Goal: Task Accomplishment & Management: Use online tool/utility

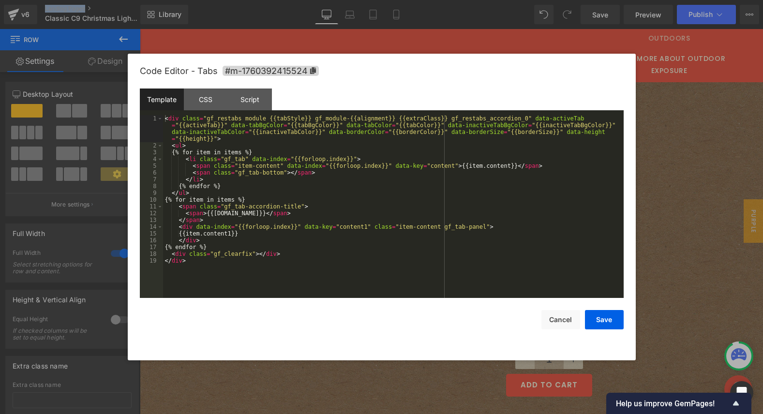
click at [432, 0] on div "(P) Quantity You are previewing how the will restyle your page. You can not edi…" at bounding box center [381, 0] width 763 height 0
click at [192, 100] on div "CSS" at bounding box center [206, 100] width 44 height 22
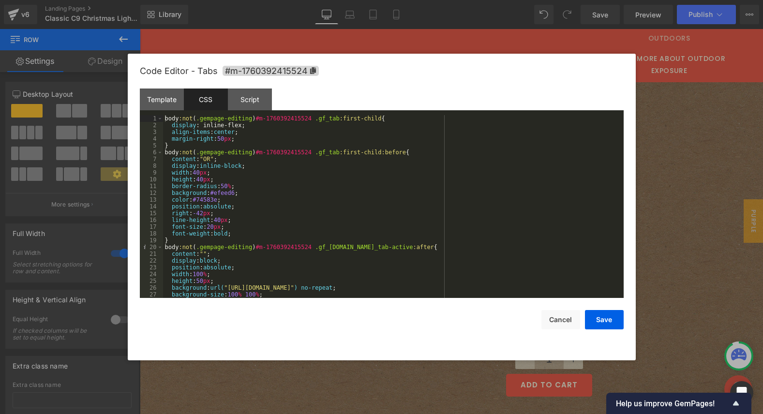
click at [231, 287] on div "body :not ( .gempage-editing ) #m-1760392415524 .gf_tab :first-child { display …" at bounding box center [391, 213] width 457 height 196
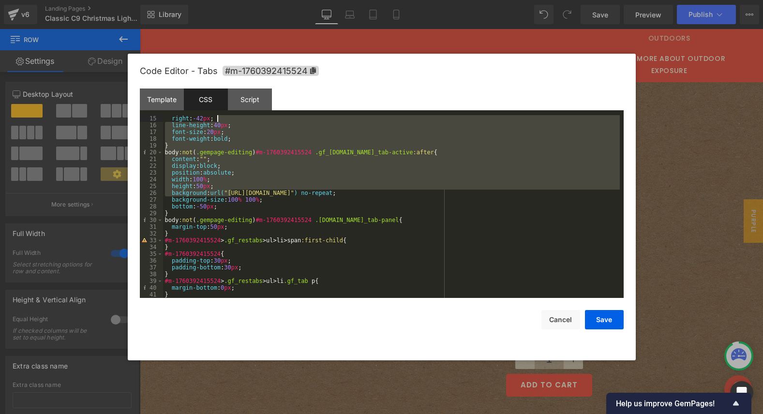
scroll to position [95, 0]
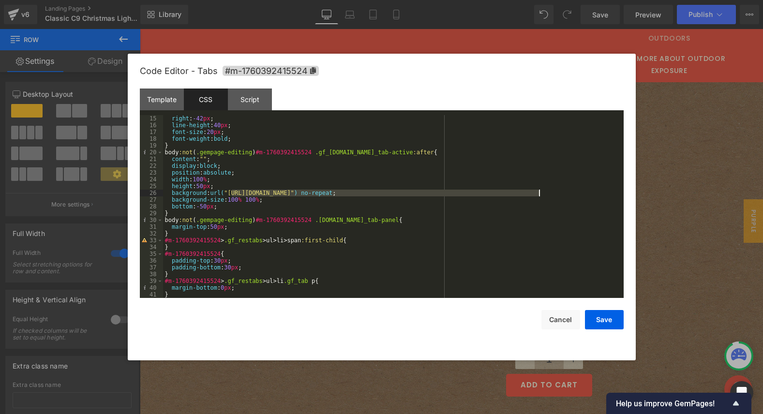
drag, startPoint x: 232, startPoint y: 287, endPoint x: 539, endPoint y: 194, distance: 320.7
click at [539, 194] on div "right : -42 px ; line-height : 40 px ; font-size : 20 px ; font-weight : bold ;…" at bounding box center [391, 213] width 457 height 196
click at [604, 317] on button "Save" at bounding box center [604, 319] width 39 height 19
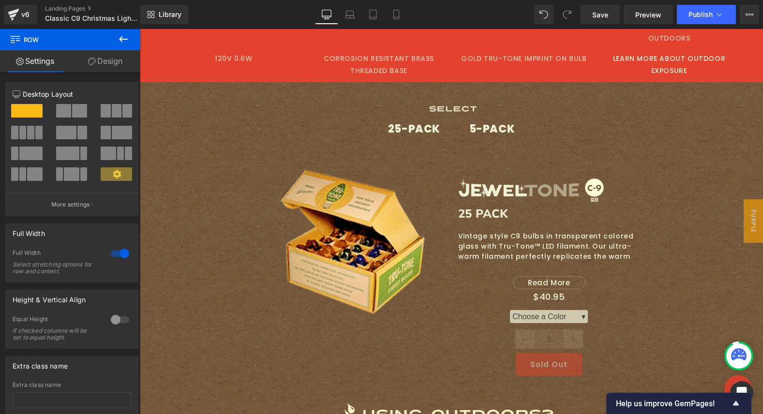
scroll to position [1155, 0]
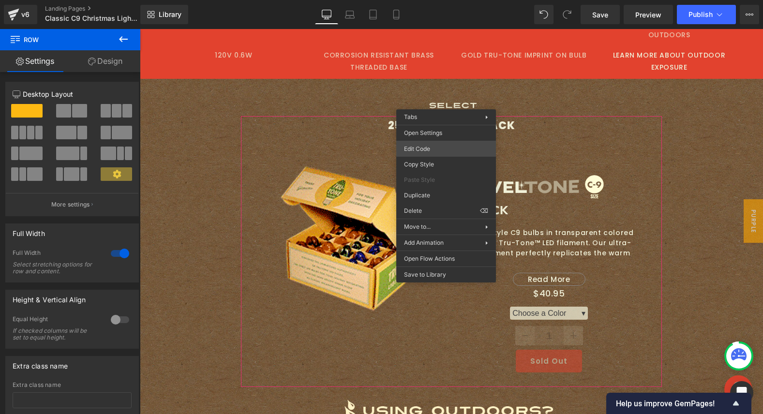
click at [432, 0] on div "(P) Quantity You are previewing how the will restyle your page. You can not edi…" at bounding box center [381, 0] width 763 height 0
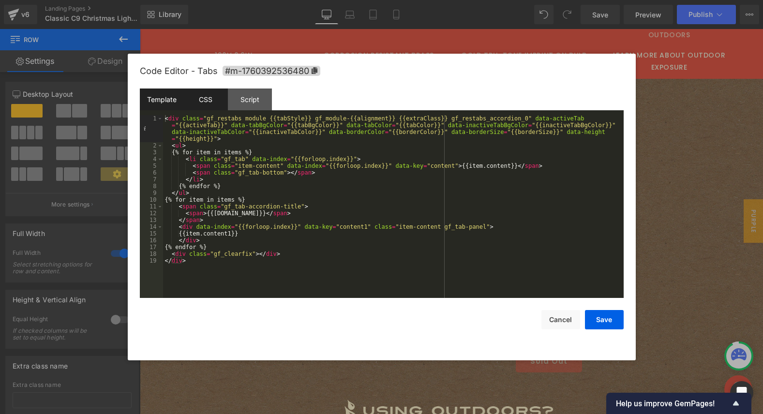
click at [197, 104] on div "CSS" at bounding box center [206, 100] width 44 height 22
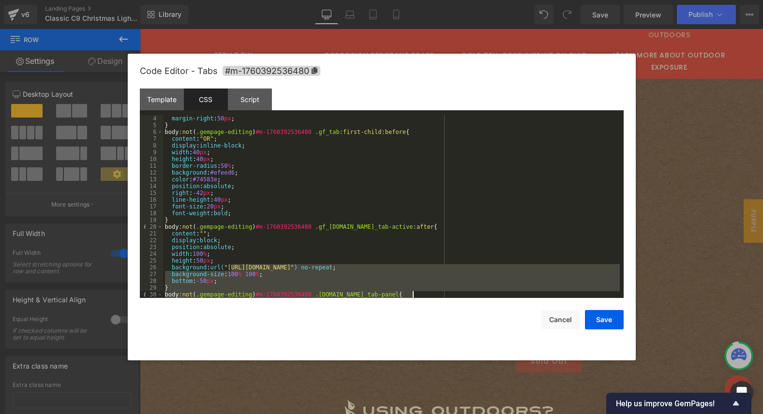
scroll to position [54, 0]
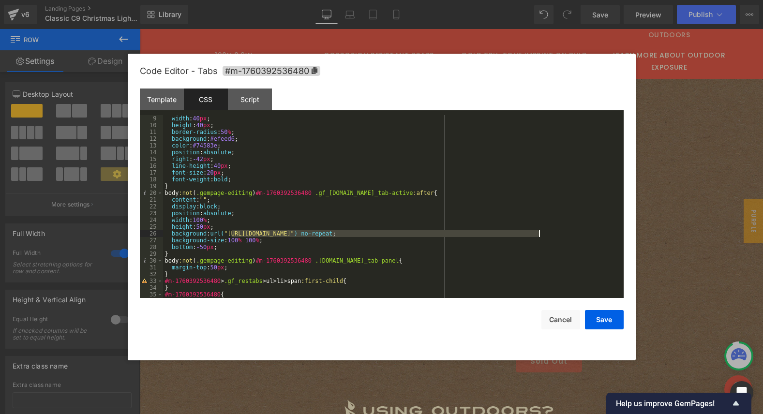
drag, startPoint x: 230, startPoint y: 287, endPoint x: 539, endPoint y: 234, distance: 313.3
click at [539, 234] on div "width : 40 px ; height : 40 px ; border-radius : 50 % ; background : #efeed6 ; …" at bounding box center [391, 213] width 457 height 196
click at [600, 317] on button "Save" at bounding box center [604, 319] width 39 height 19
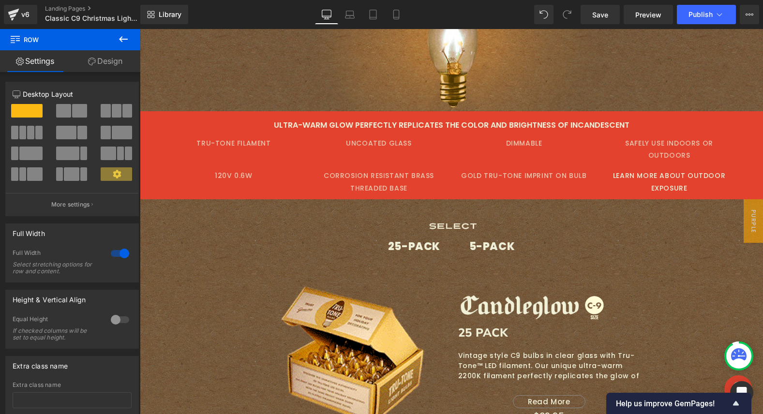
scroll to position [1712, 0]
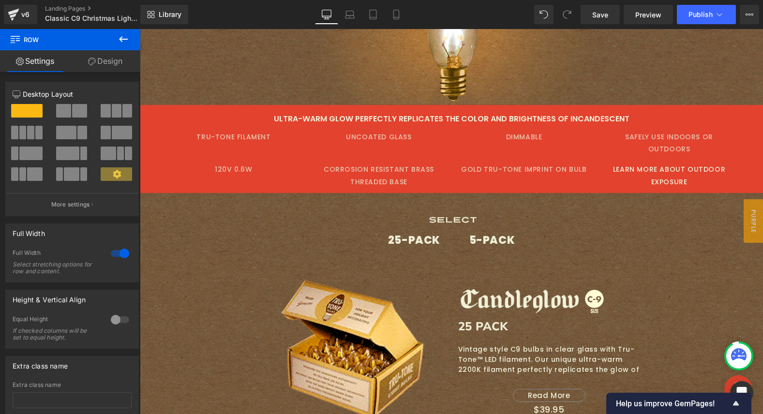
click at [446, 231] on div "25-PACK Text Block 5-PACK Text Block Sale Off" at bounding box center [451, 367] width 421 height 273
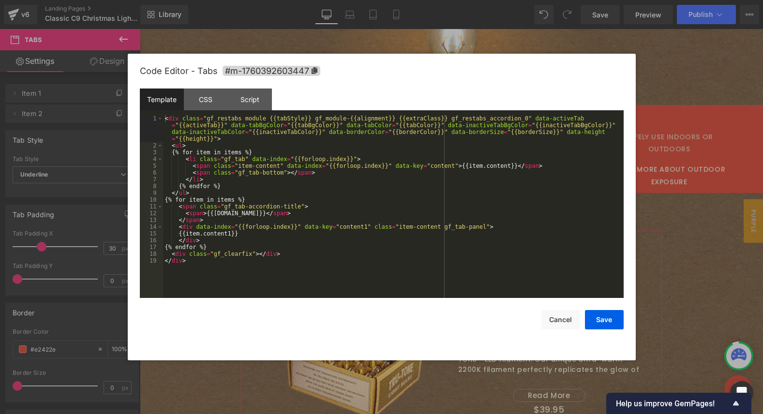
click at [427, 0] on div "(P) Quantity You are previewing how the will restyle your page. You can not edi…" at bounding box center [381, 0] width 763 height 0
click at [210, 94] on div "CSS" at bounding box center [206, 100] width 44 height 22
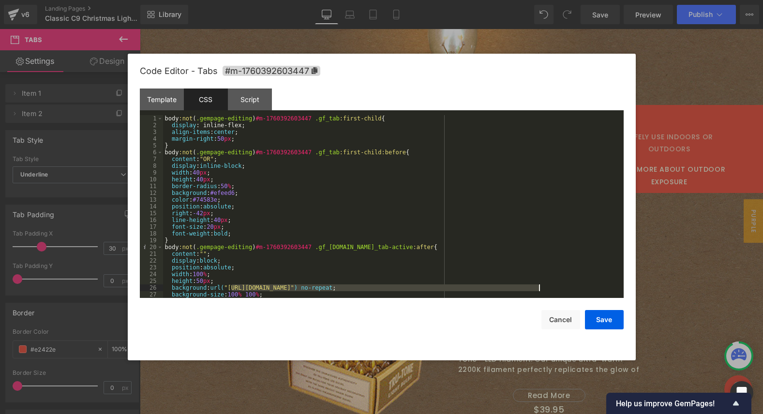
drag, startPoint x: 233, startPoint y: 287, endPoint x: 538, endPoint y: 287, distance: 304.9
click at [538, 287] on div "body :not ( .gempage-editing ) #m-1760392603447 .gf_tab :first-child { display …" at bounding box center [391, 213] width 457 height 196
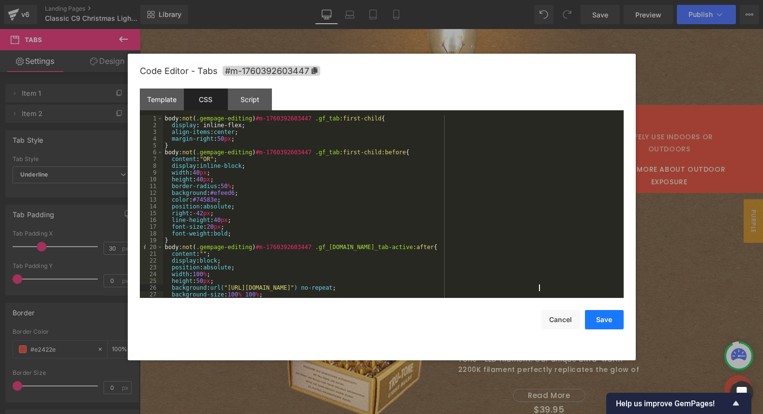
click at [598, 318] on button "Save" at bounding box center [604, 319] width 39 height 19
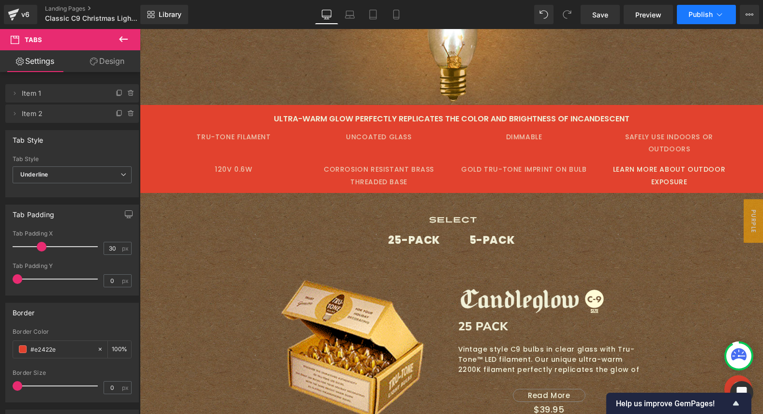
click at [698, 11] on span "Publish" at bounding box center [701, 15] width 24 height 8
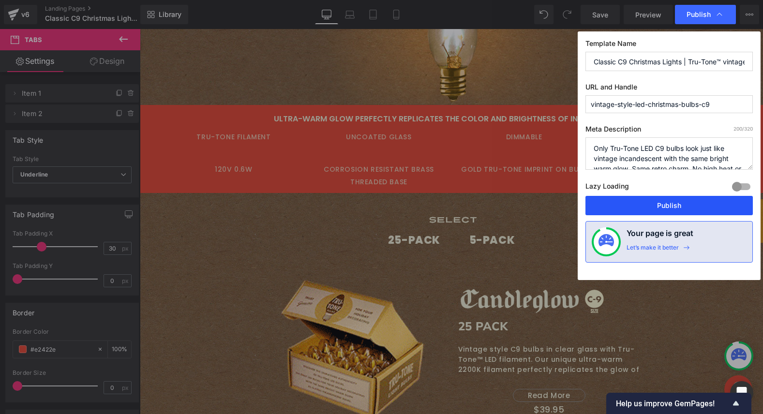
click at [638, 204] on button "Publish" at bounding box center [669, 205] width 167 height 19
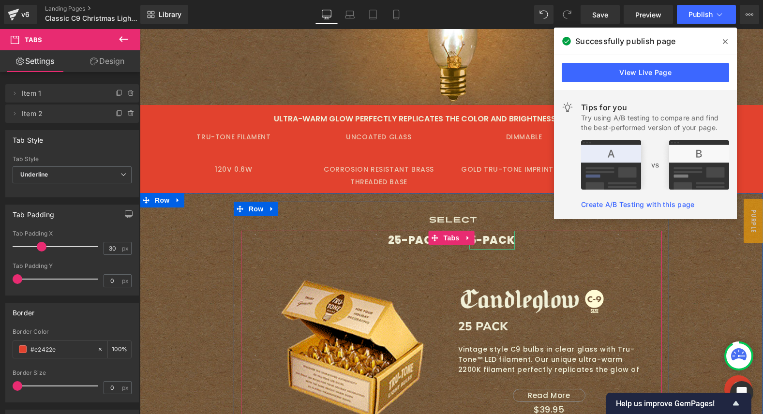
click at [487, 231] on div "5-PACK" at bounding box center [492, 240] width 46 height 19
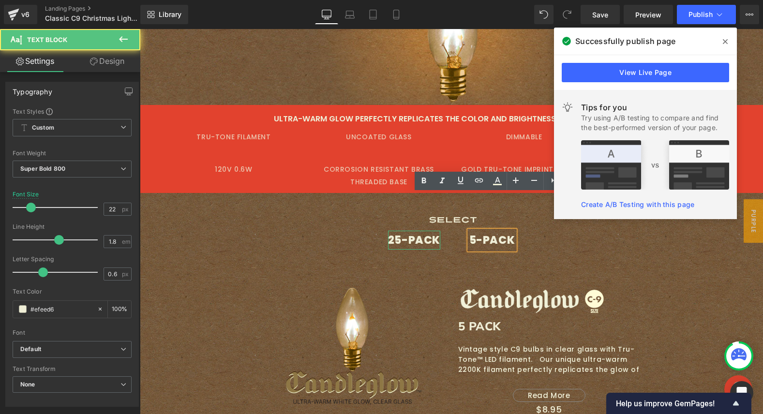
click at [401, 231] on div "25-PACK" at bounding box center [414, 240] width 52 height 19
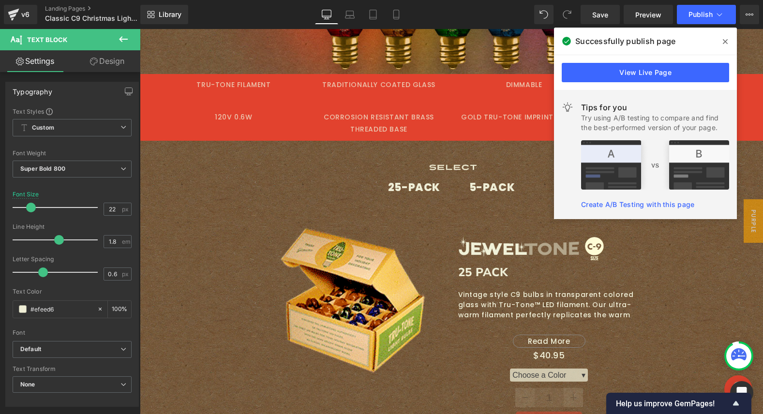
scroll to position [1073, 0]
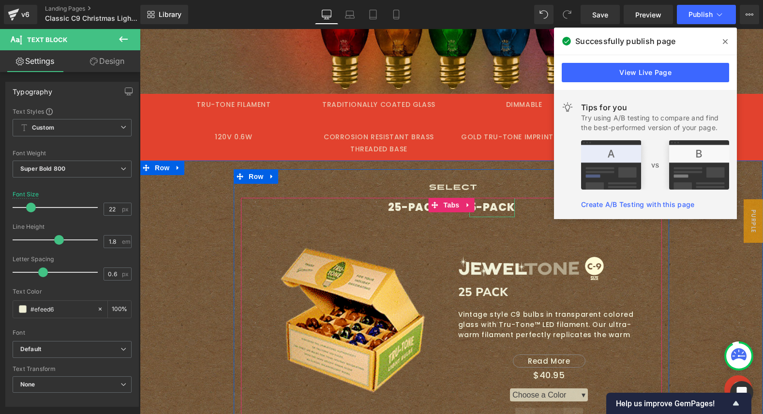
click at [484, 198] on div "5-PACK" at bounding box center [492, 207] width 46 height 19
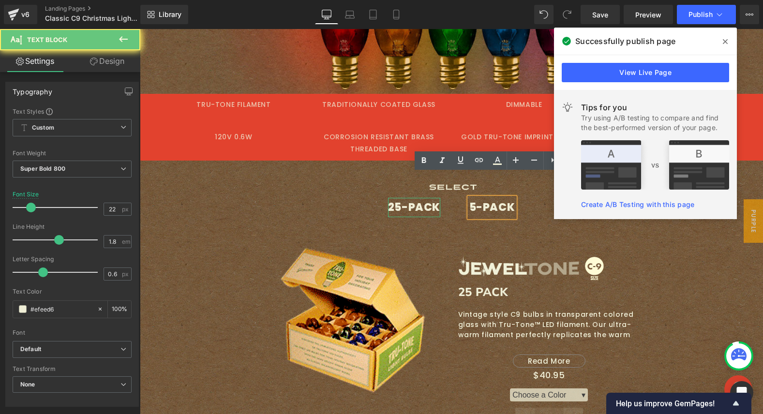
click at [422, 198] on div "25-PACK" at bounding box center [414, 207] width 52 height 19
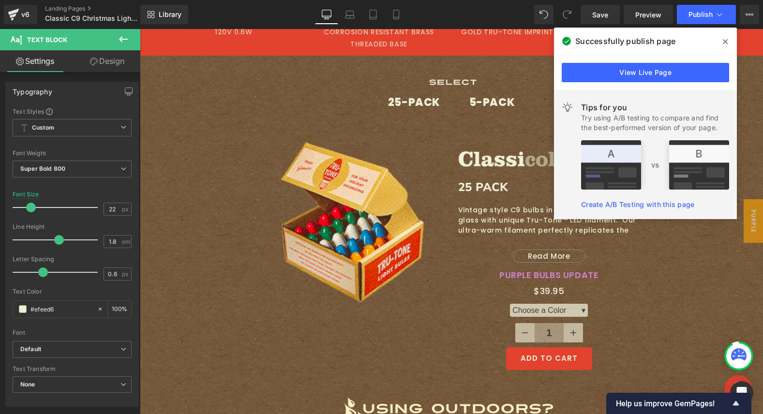
scroll to position [303, 0]
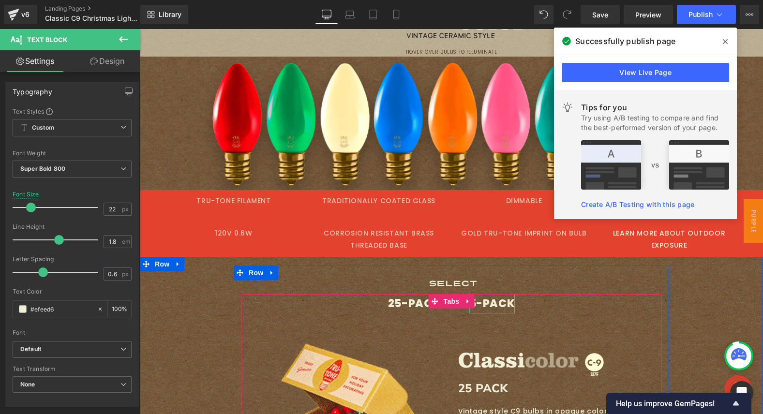
drag, startPoint x: 474, startPoint y: 290, endPoint x: 469, endPoint y: 288, distance: 5.1
click at [474, 294] on div "5-PACK" at bounding box center [492, 303] width 46 height 19
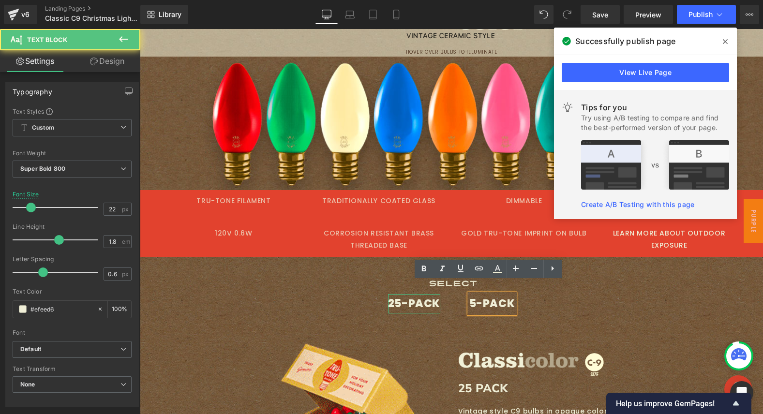
click at [404, 294] on div "25-PACK" at bounding box center [414, 303] width 52 height 19
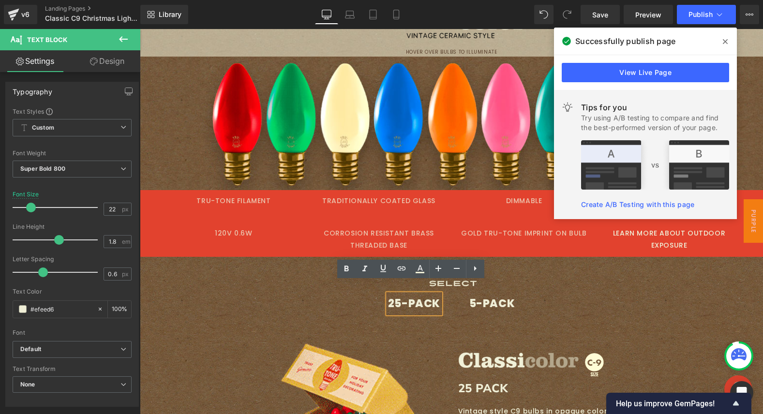
click at [727, 40] on icon at bounding box center [725, 41] width 5 height 5
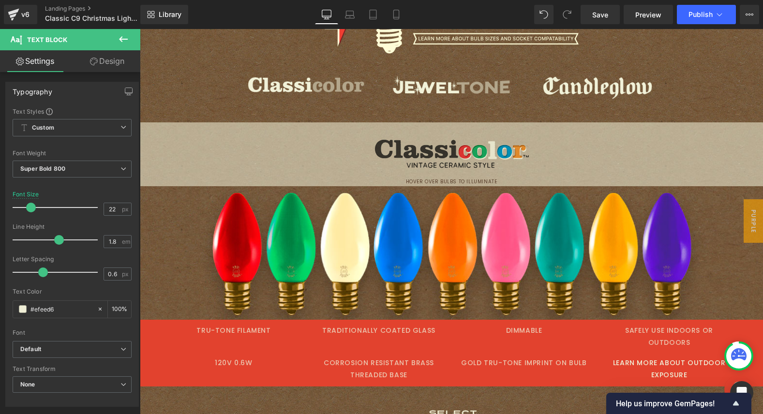
scroll to position [0, 0]
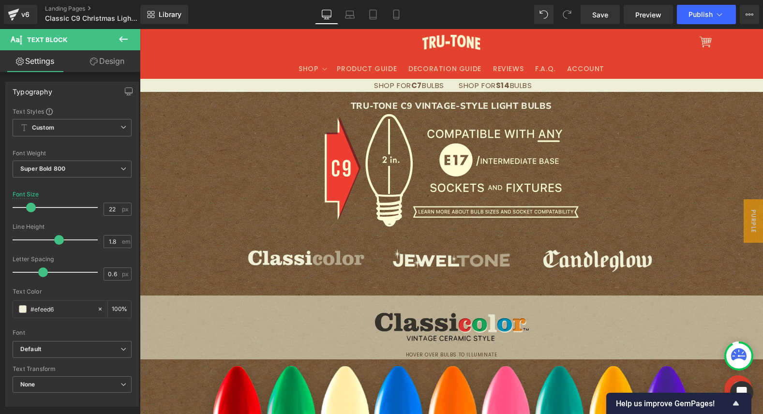
click at [118, 35] on icon at bounding box center [124, 39] width 12 height 12
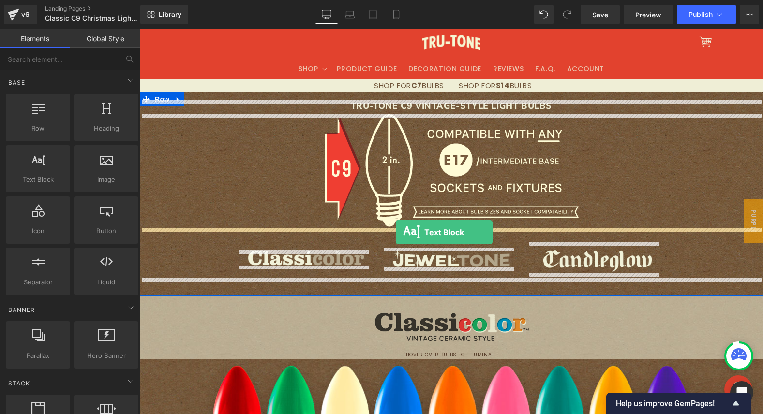
drag, startPoint x: 181, startPoint y: 211, endPoint x: 396, endPoint y: 232, distance: 215.4
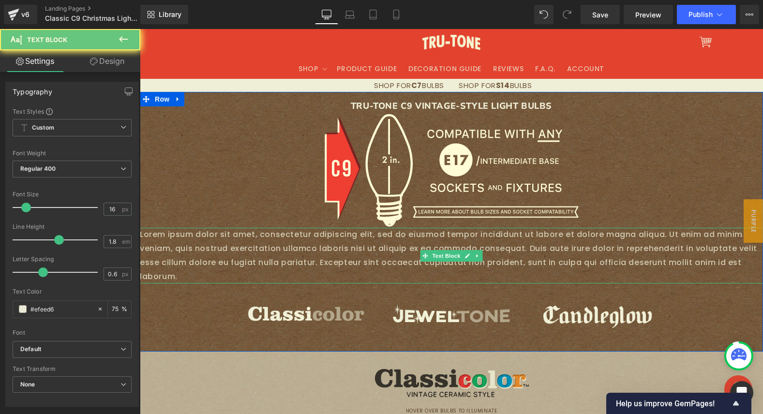
click at [410, 248] on p "Lorem ipsum dolor sit amet, consectetur adipiscing elit, sed do eiusmod tempor …" at bounding box center [451, 256] width 623 height 56
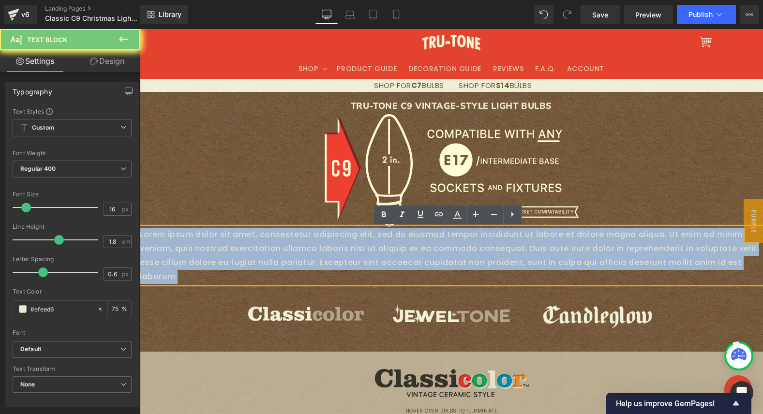
click at [410, 247] on p "Lorem ipsum dolor sit amet, consectetur adipiscing elit, sed do eiusmod tempor …" at bounding box center [451, 256] width 623 height 56
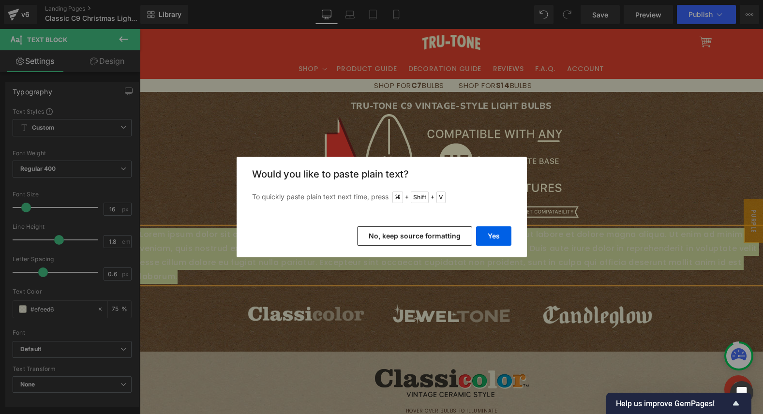
click at [447, 238] on button "No, keep source formatting" at bounding box center [414, 235] width 115 height 19
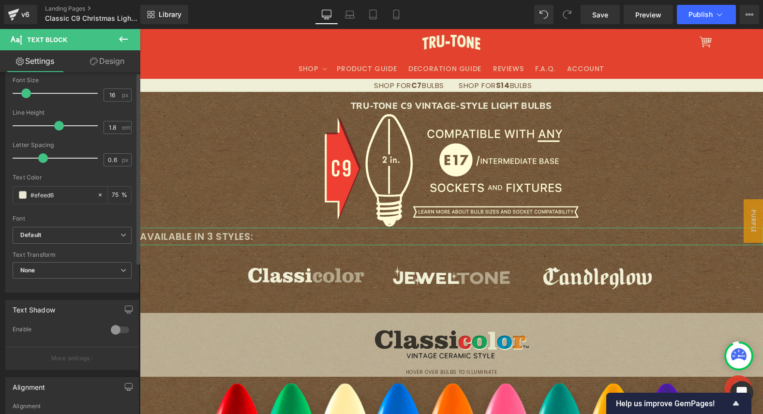
scroll to position [270, 0]
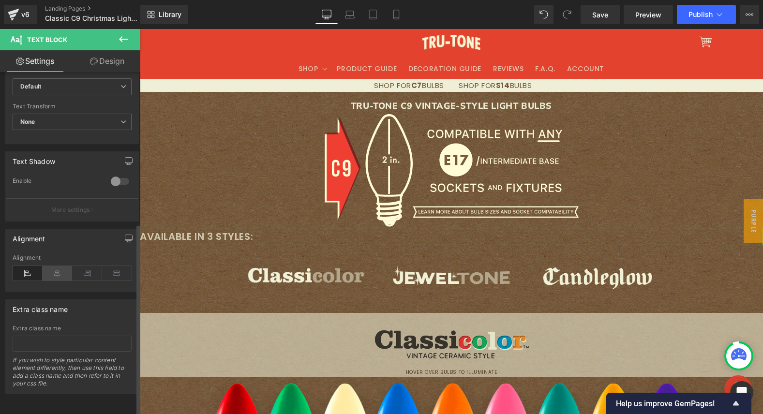
click at [56, 266] on icon at bounding box center [58, 273] width 30 height 15
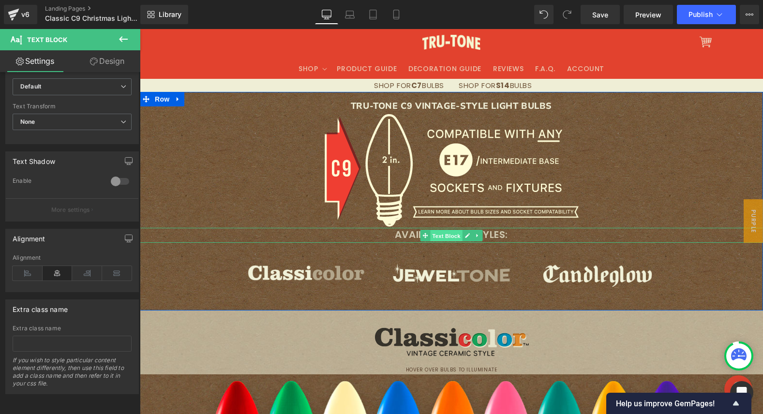
click at [438, 236] on span "Text Block" at bounding box center [446, 236] width 32 height 12
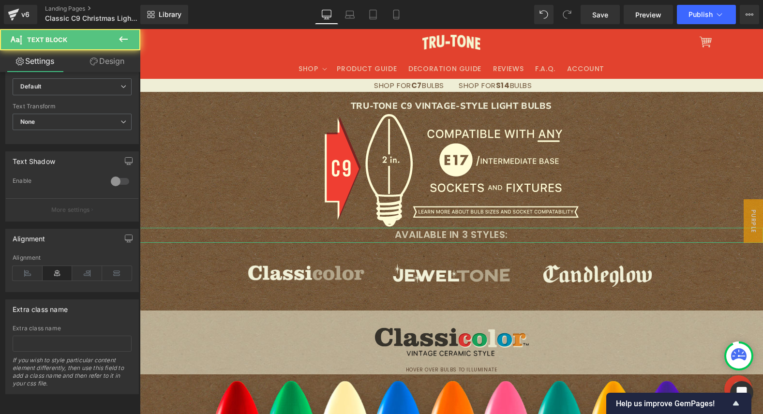
click at [119, 62] on link "Design" at bounding box center [107, 61] width 70 height 22
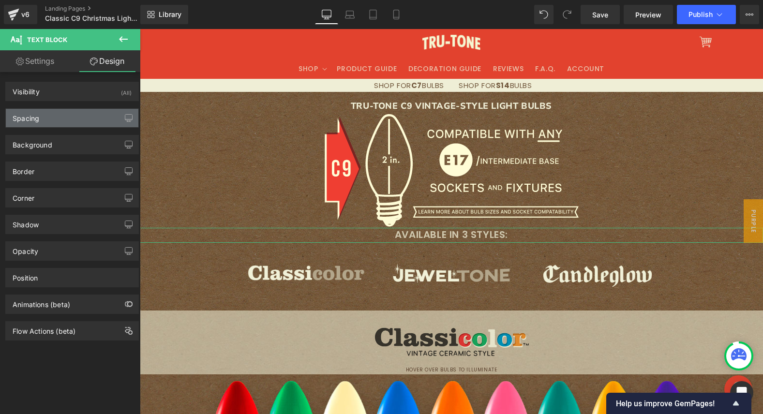
click at [75, 116] on div "Spacing" at bounding box center [72, 118] width 133 height 18
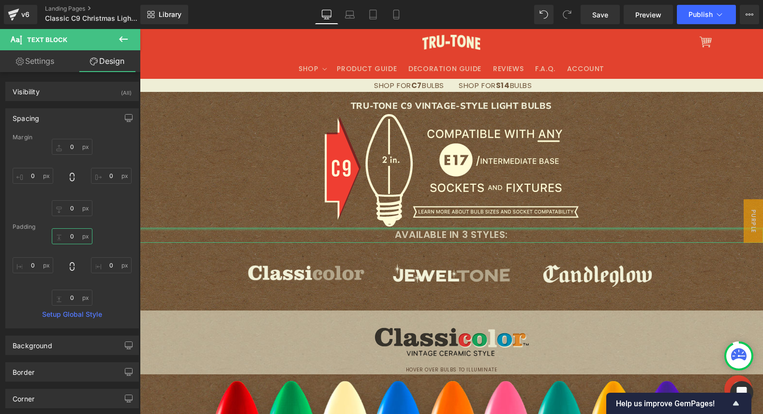
click at [71, 237] on input "0" at bounding box center [72, 236] width 41 height 16
type input "22"
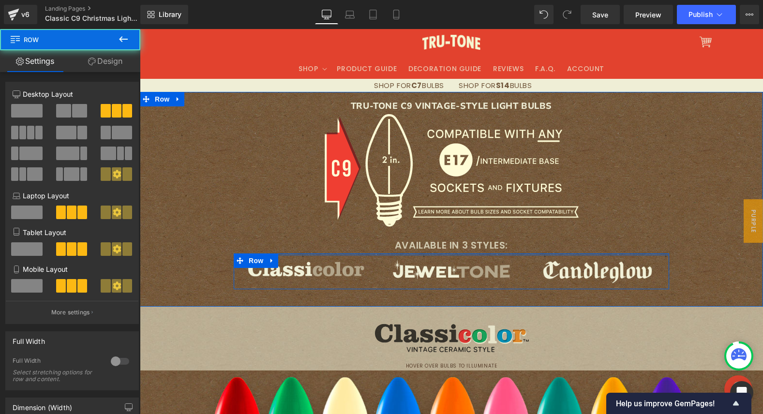
drag, startPoint x: 434, startPoint y: 260, endPoint x: 435, endPoint y: 239, distance: 21.3
click at [435, 239] on div "TRU-TONE C9 VINTAGE-STYLE LIGHT BULBS Heading Image AVAILABLE IN 3 STYLES: Text…" at bounding box center [451, 195] width 623 height 189
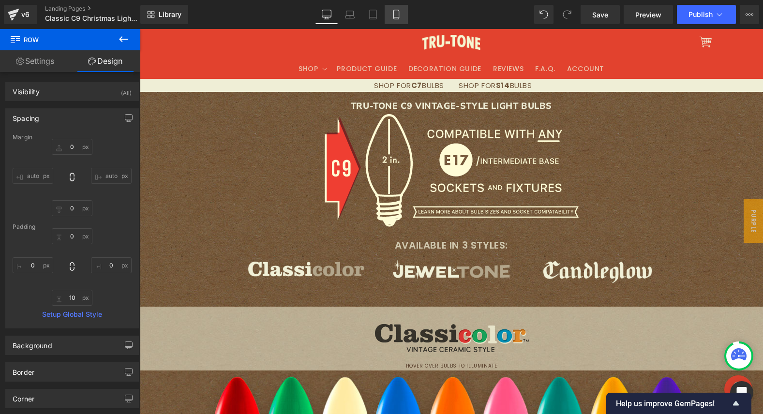
click at [397, 15] on icon at bounding box center [397, 15] width 10 height 10
type input "0"
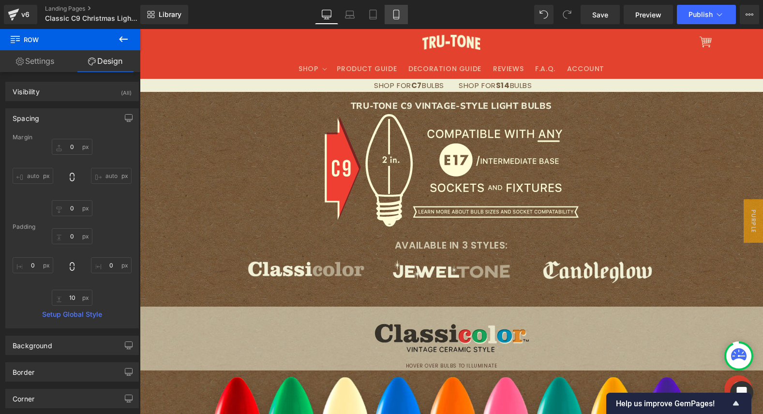
type input "10"
type input "0"
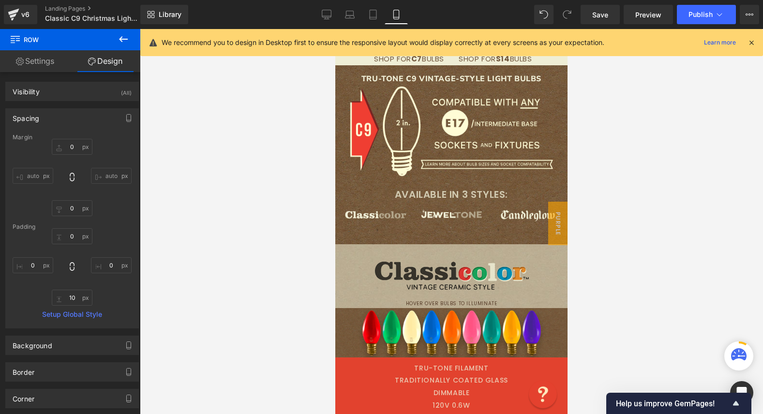
scroll to position [44, 0]
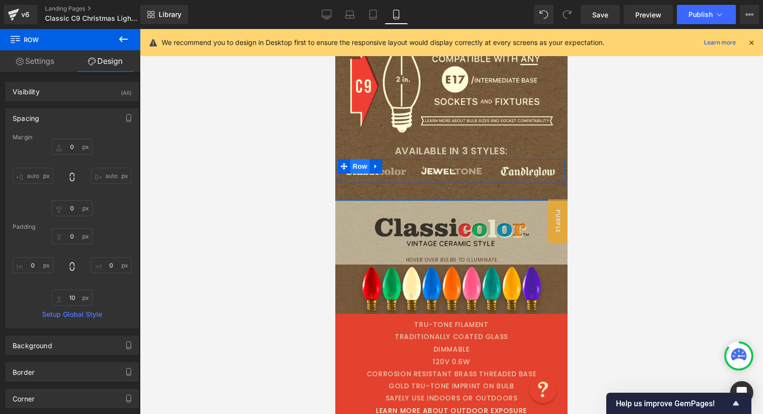
click at [353, 167] on span "Row" at bounding box center [359, 166] width 19 height 15
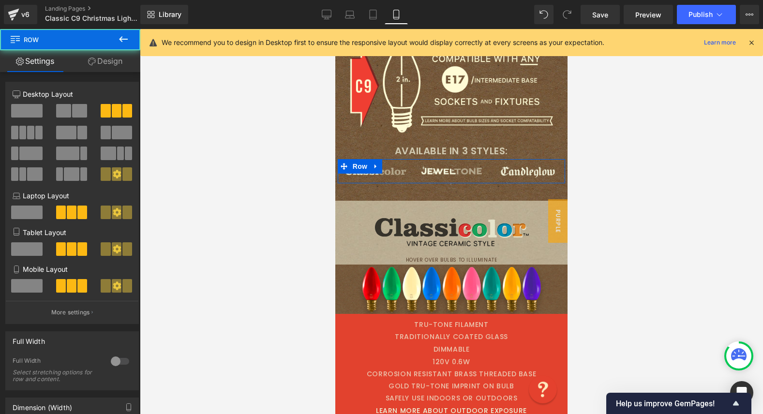
click at [31, 285] on span at bounding box center [26, 286] width 31 height 14
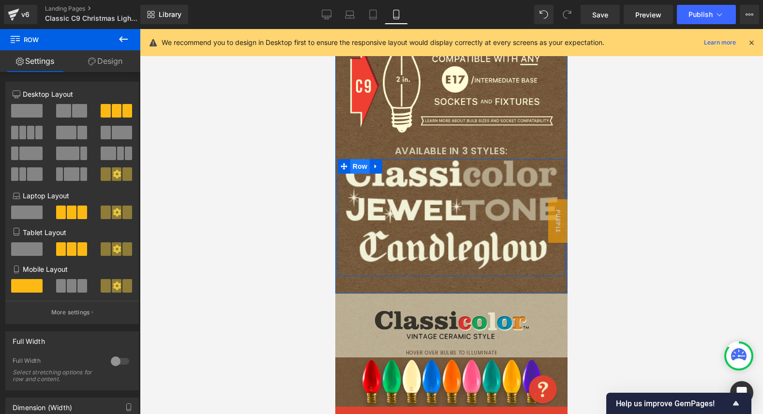
click at [360, 165] on span "Row" at bounding box center [359, 166] width 19 height 15
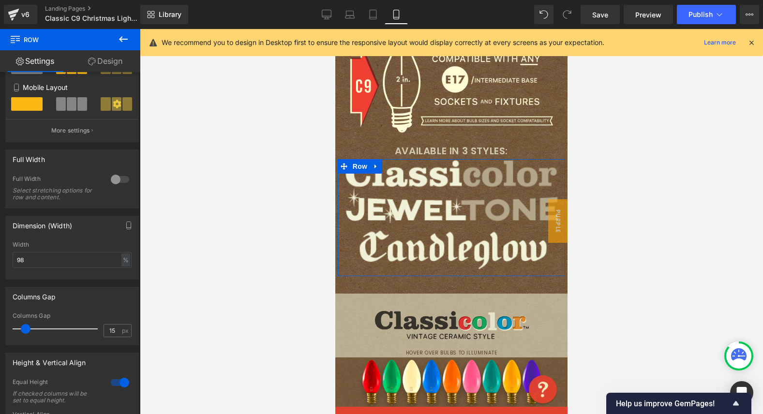
scroll to position [185, 0]
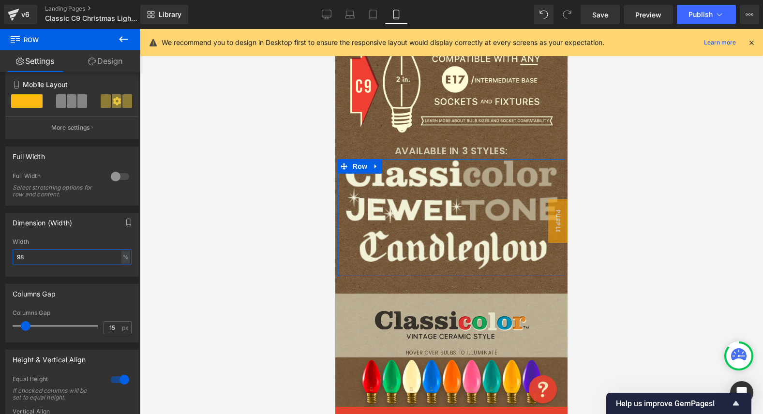
drag, startPoint x: 12, startPoint y: 258, endPoint x: -51, endPoint y: 254, distance: 63.1
click at [0, 254] on html "Row You are previewing how the will restyle your page. You can not edit Element…" at bounding box center [381, 207] width 763 height 414
type input "50"
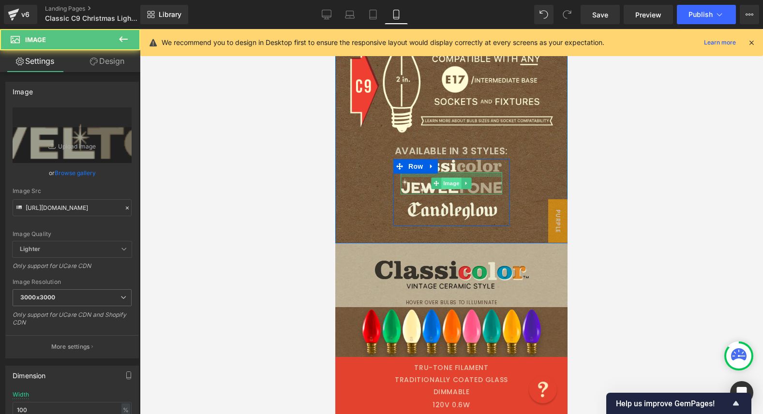
drag, startPoint x: 443, startPoint y: 172, endPoint x: 443, endPoint y: 177, distance: 4.9
click at [443, 177] on div "Image" at bounding box center [452, 183] width 102 height 22
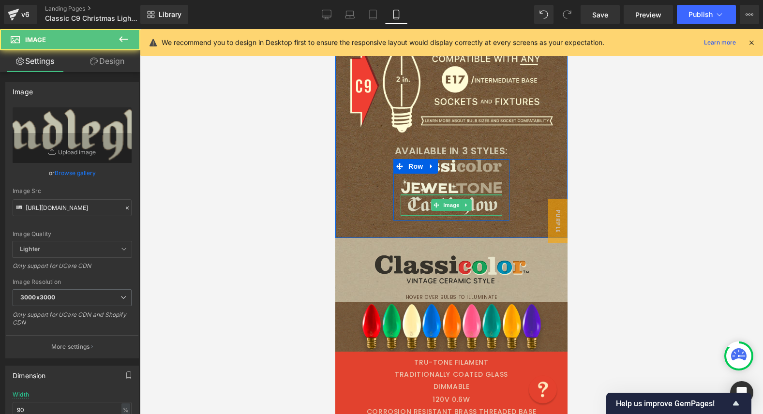
click at [437, 198] on div "Image" at bounding box center [452, 206] width 102 height 22
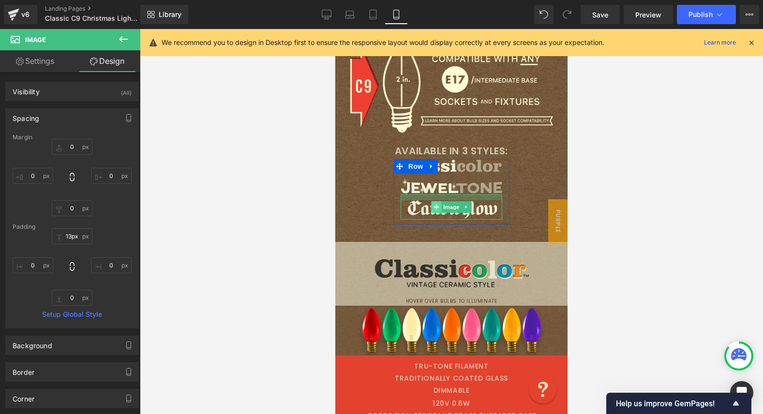
type input "14px"
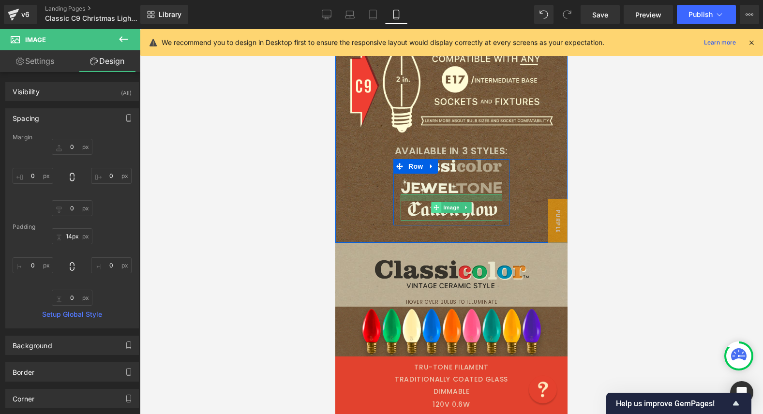
drag, startPoint x: 437, startPoint y: 195, endPoint x: 436, endPoint y: 201, distance: 6.8
click at [436, 201] on div "Image" at bounding box center [452, 208] width 102 height 27
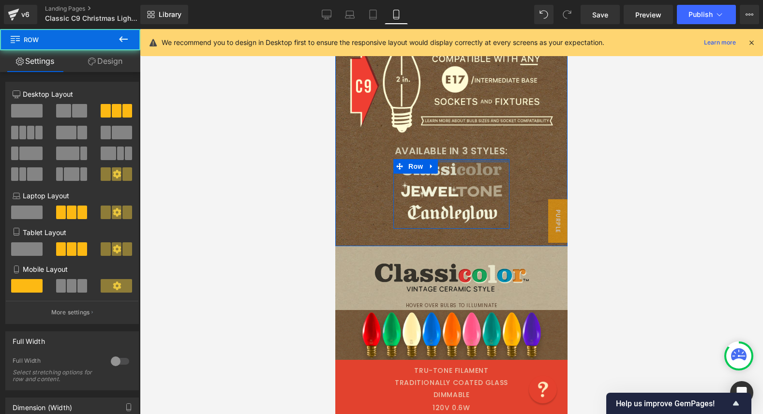
click at [441, 164] on div "Image Image Image Row" at bounding box center [451, 194] width 116 height 70
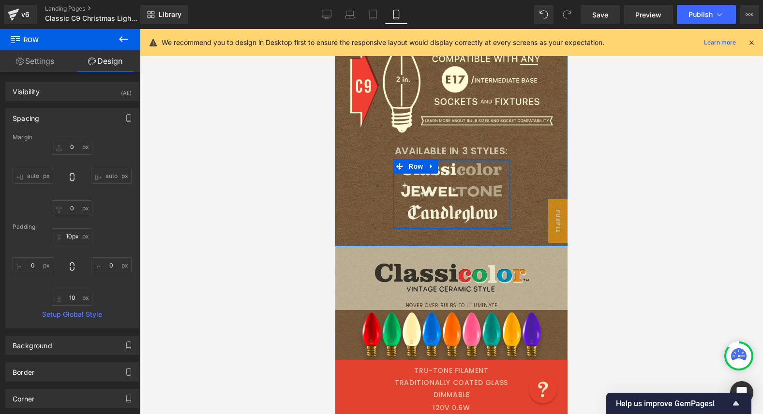
type input "11px"
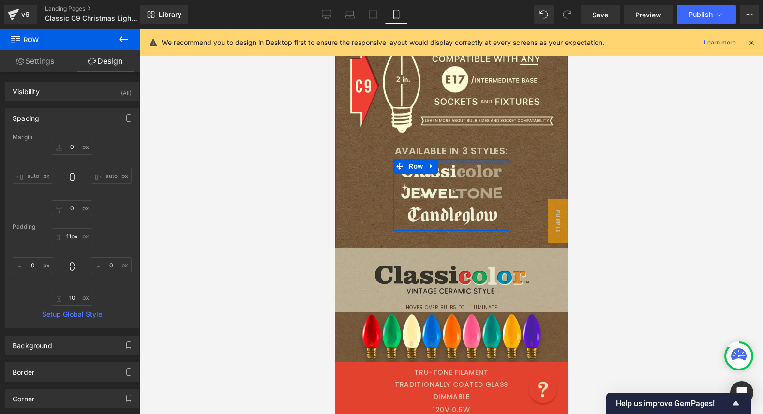
click at [438, 163] on div at bounding box center [451, 161] width 116 height 5
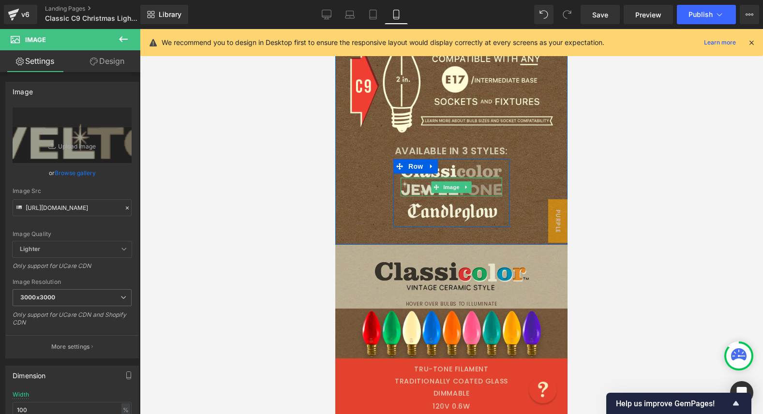
click at [422, 181] on div "Image" at bounding box center [452, 187] width 102 height 18
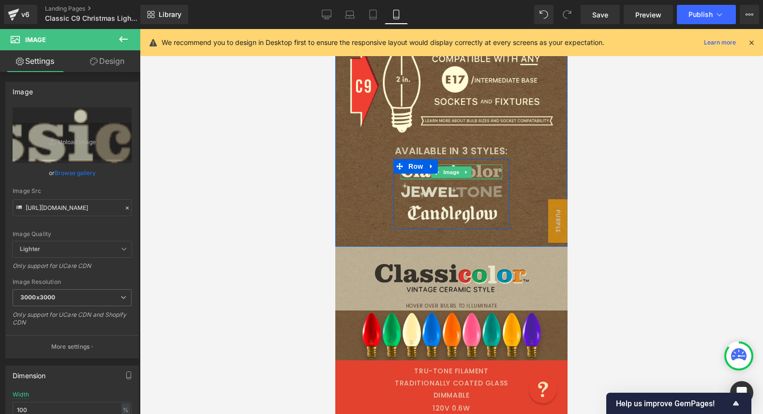
click at [420, 179] on div at bounding box center [452, 179] width 102 height 2
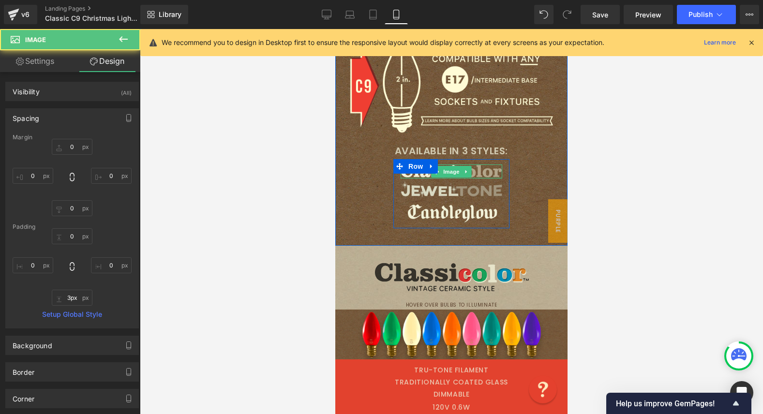
type input "4px"
click at [420, 181] on div "Image Image Image Row" at bounding box center [451, 194] width 116 height 70
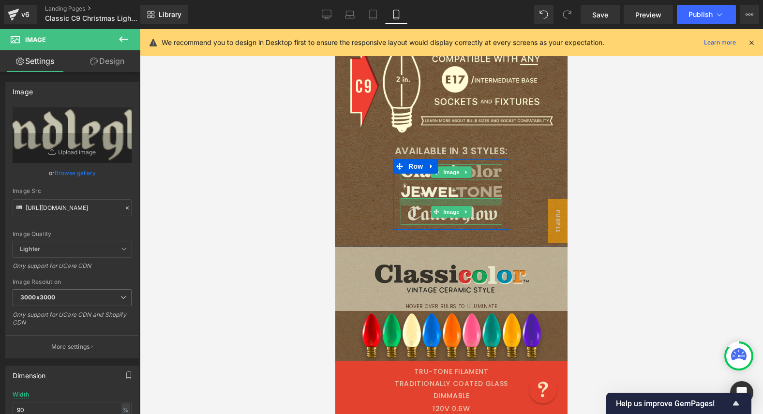
drag, startPoint x: 425, startPoint y: 201, endPoint x: 425, endPoint y: 208, distance: 7.3
click at [425, 208] on div "Image" at bounding box center [452, 211] width 102 height 27
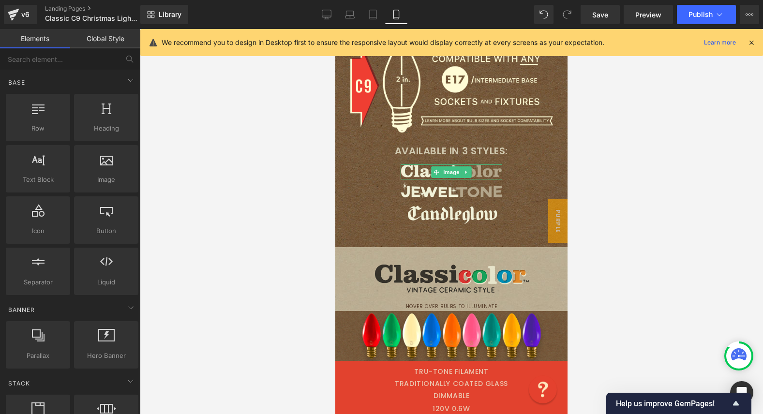
click at [308, 191] on div at bounding box center [451, 221] width 623 height 385
click at [363, 163] on div "TRU-TONE C9 VINTAGE-STYLE LIGHT BULBS Heading Image AVAILABLE IN 3 STYLES: Text…" at bounding box center [451, 129] width 232 height 199
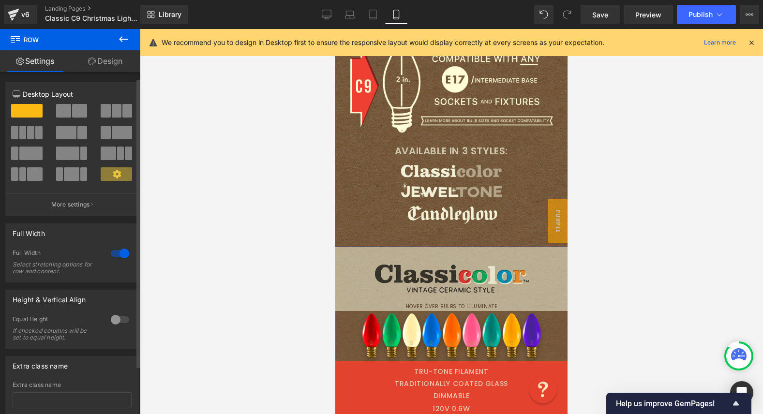
scroll to position [64, 0]
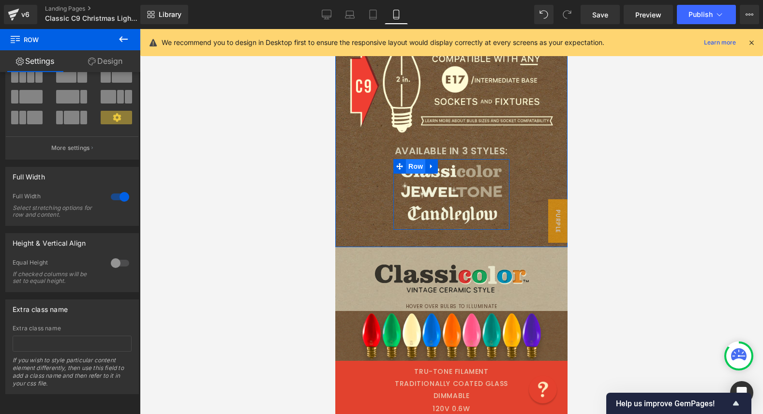
click at [419, 168] on span "Row" at bounding box center [415, 166] width 19 height 15
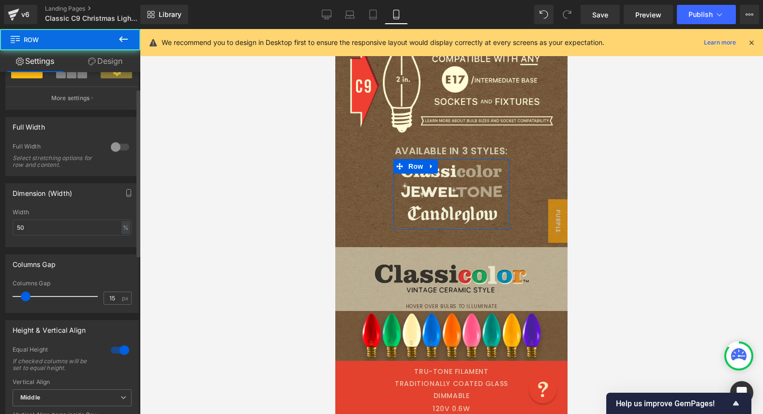
scroll to position [358, 0]
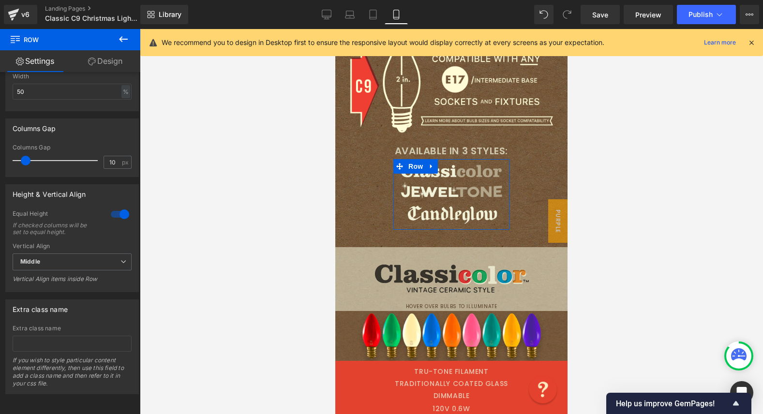
type input "0"
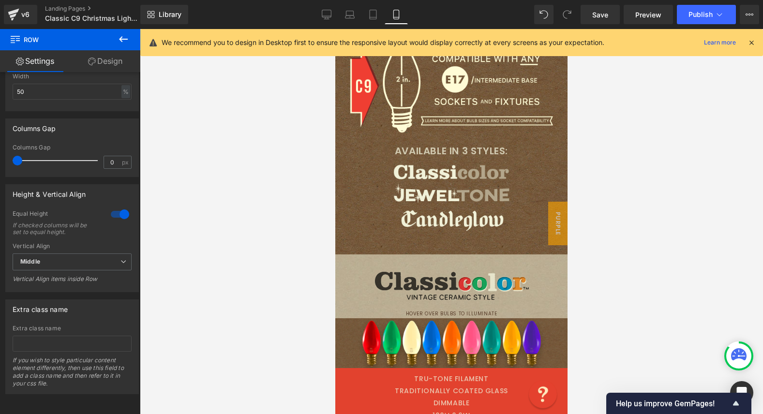
drag, startPoint x: 26, startPoint y: 153, endPoint x: -20, endPoint y: 149, distance: 46.7
click at [0, 149] on html "Row You are previewing how the will restyle your page. You can not edit Element…" at bounding box center [381, 207] width 763 height 414
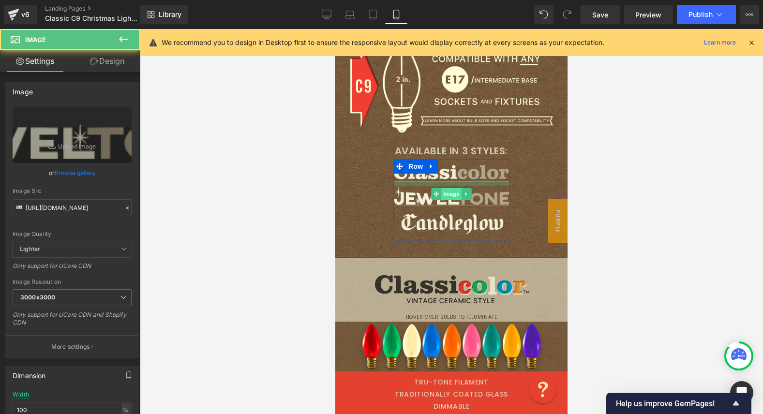
drag, startPoint x: 443, startPoint y: 182, endPoint x: 443, endPoint y: 187, distance: 4.9
click at [443, 187] on div "Image" at bounding box center [451, 193] width 116 height 24
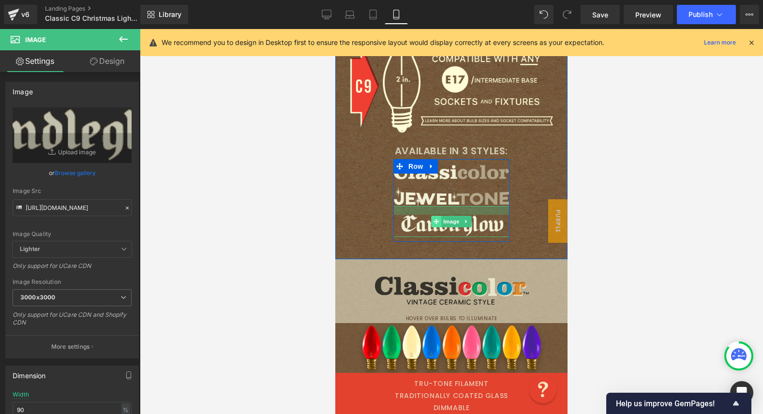
drag, startPoint x: 430, startPoint y: 210, endPoint x: 430, endPoint y: 218, distance: 8.2
click at [430, 218] on div "Image" at bounding box center [451, 221] width 116 height 31
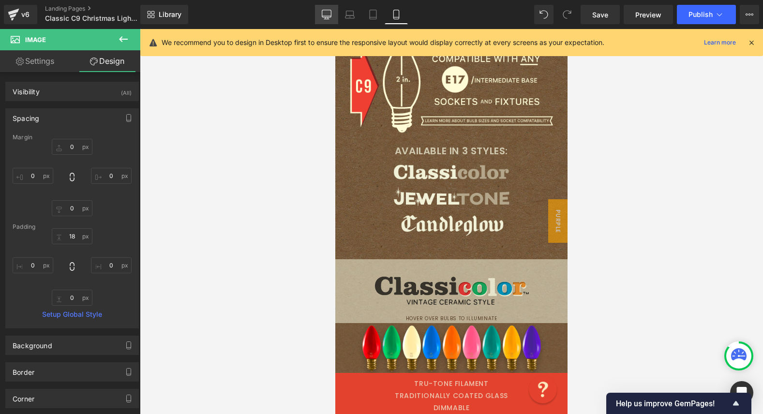
click at [320, 16] on link "Desktop" at bounding box center [326, 14] width 23 height 19
type input "0"
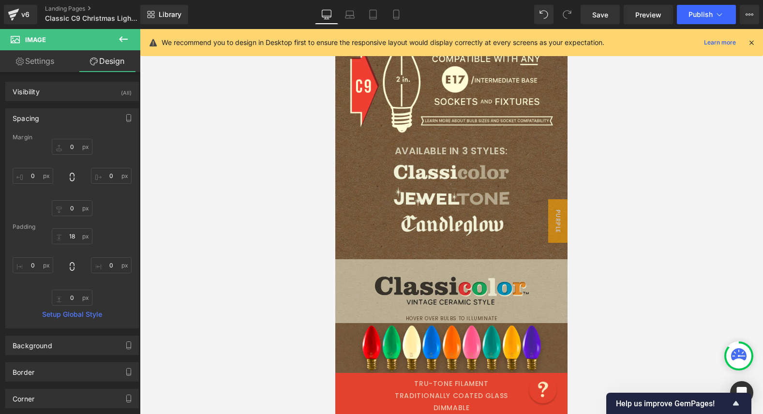
type input "16.9619"
type input "0"
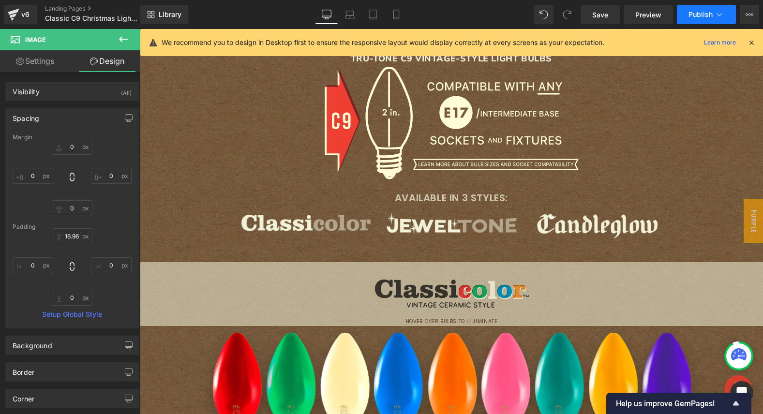
click at [683, 13] on button "Publish" at bounding box center [706, 14] width 59 height 19
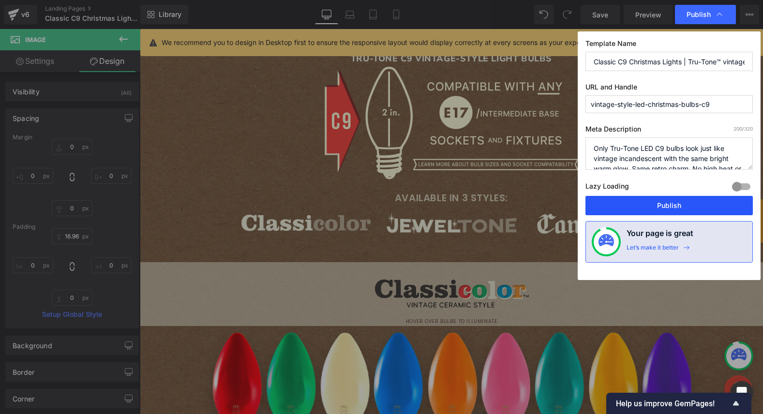
click at [624, 206] on button "Publish" at bounding box center [669, 205] width 167 height 19
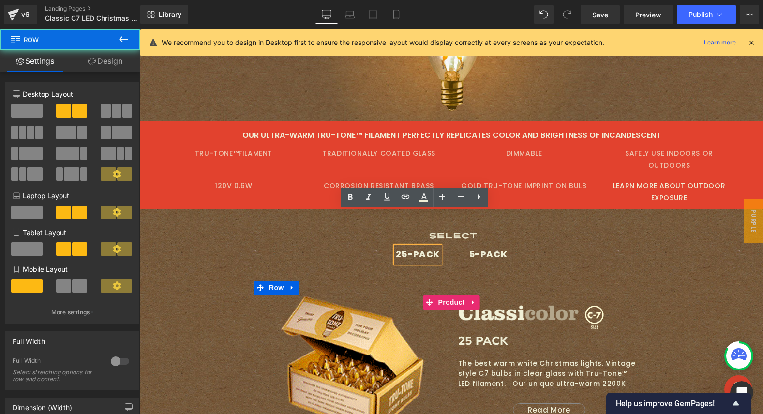
click at [358, 281] on div "Sale Off (P) Image Image Image Row 25 PACK Heading The best warm white Christma…" at bounding box center [450, 383] width 393 height 205
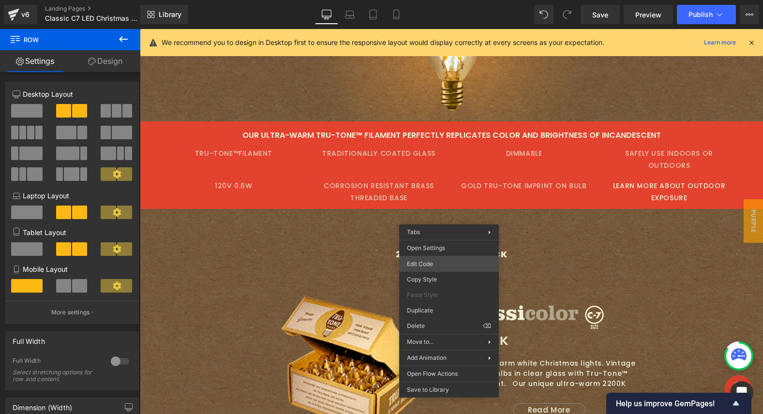
click at [437, 0] on div "Row You are previewing how the will restyle your page. You can not edit Element…" at bounding box center [381, 0] width 763 height 0
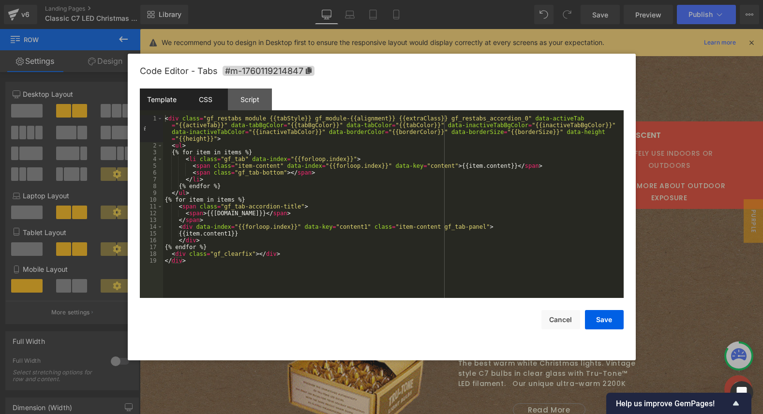
click at [210, 99] on div "CSS" at bounding box center [206, 100] width 44 height 22
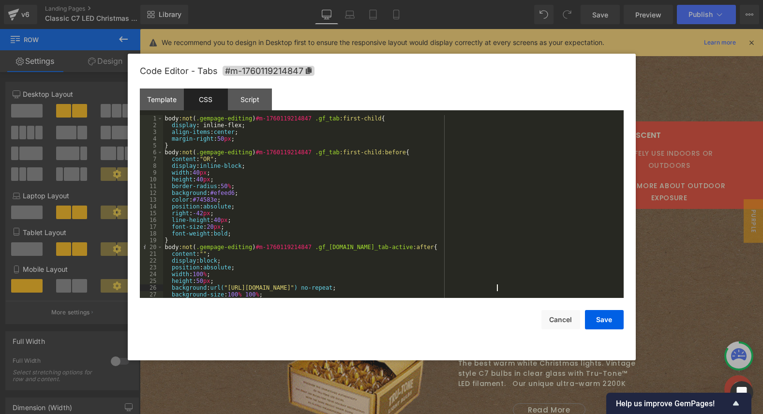
click at [496, 285] on div "body :not ( .gempage-editing ) #m-1760119214847 .gf_tab :first-child { display …" at bounding box center [391, 213] width 457 height 196
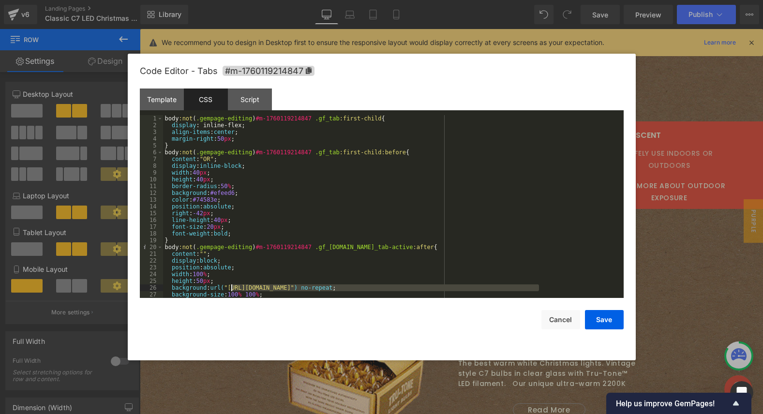
drag, startPoint x: 538, startPoint y: 287, endPoint x: 232, endPoint y: 286, distance: 306.3
click at [232, 286] on div "body :not ( .gempage-editing ) #m-1760119214847 .gf_tab :first-child { display …" at bounding box center [391, 213] width 457 height 196
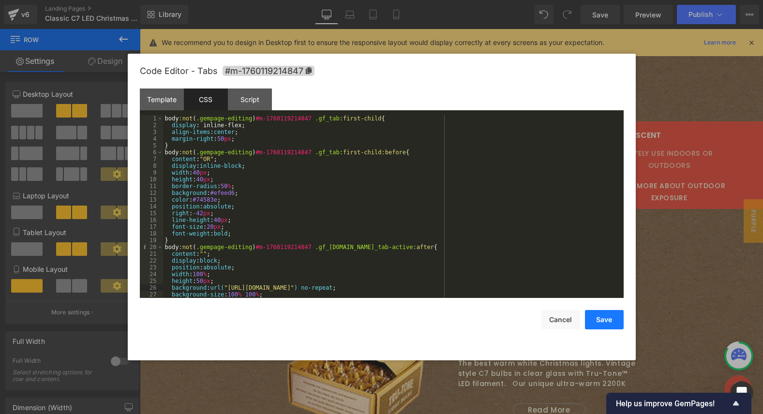
click at [605, 313] on button "Save" at bounding box center [604, 319] width 39 height 19
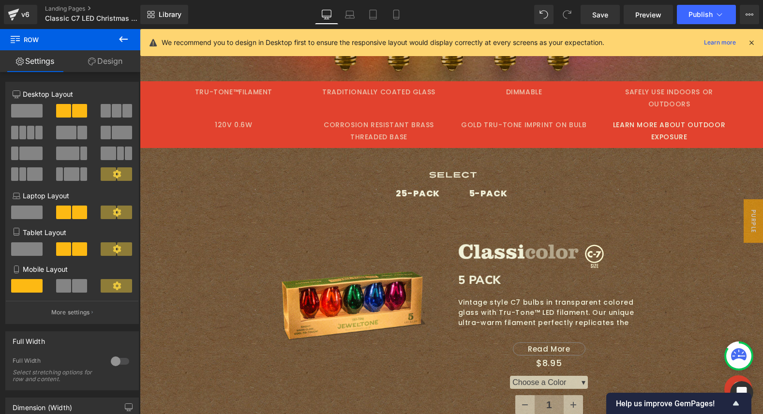
scroll to position [1092, 0]
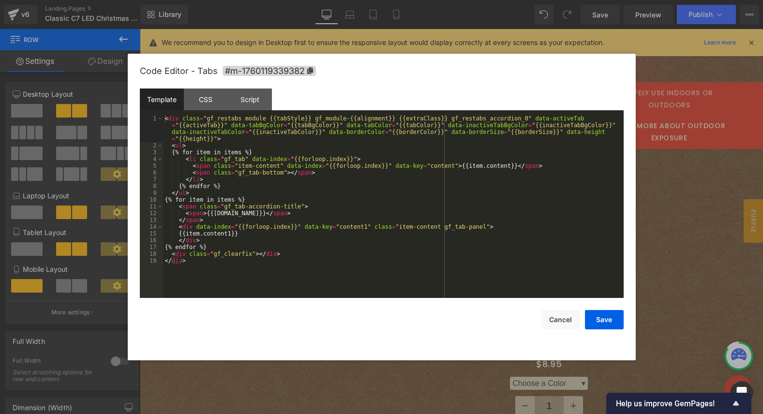
click at [411, 0] on div "Row You are previewing how the will restyle your page. You can not edit Element…" at bounding box center [381, 0] width 763 height 0
click at [199, 103] on div "CSS" at bounding box center [206, 100] width 44 height 22
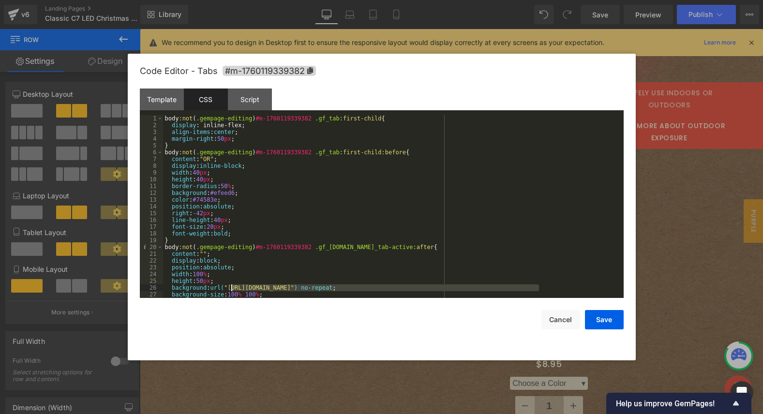
drag, startPoint x: 538, startPoint y: 286, endPoint x: 231, endPoint y: 285, distance: 307.3
click at [231, 285] on div "body :not ( .gempage-editing ) #m-1760119339382 .gf_tab :first-child { display …" at bounding box center [391, 213] width 457 height 196
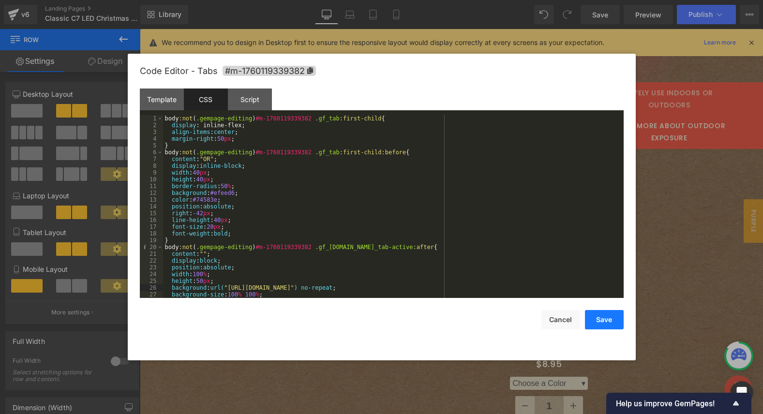
click at [612, 320] on button "Save" at bounding box center [604, 319] width 39 height 19
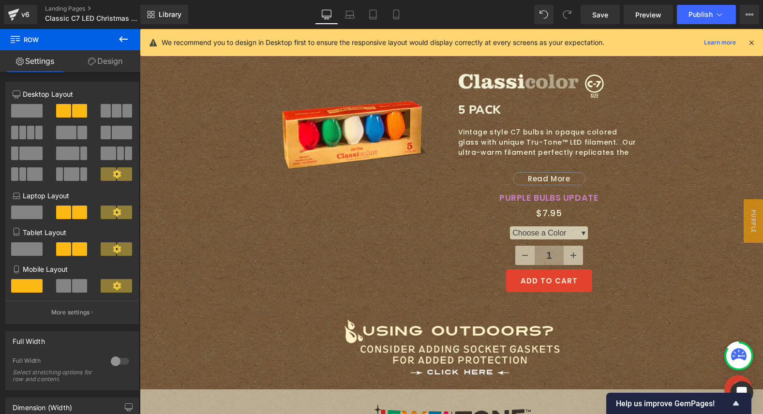
scroll to position [387, 0]
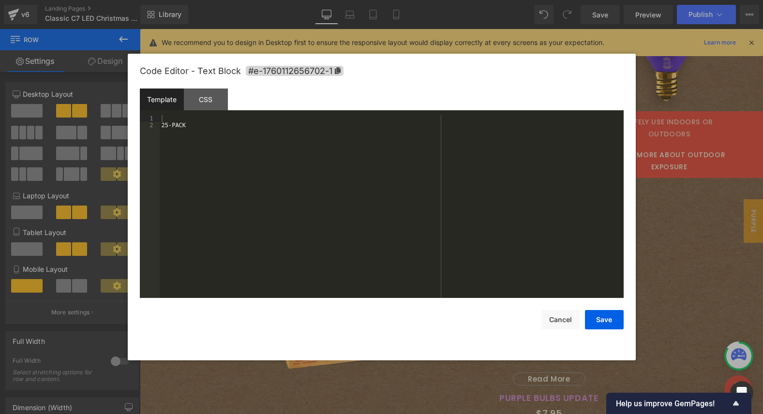
click at [414, 0] on div "Row You are previewing how the will restyle your page. You can not edit Element…" at bounding box center [381, 0] width 763 height 0
drag, startPoint x: 572, startPoint y: 326, endPoint x: 370, endPoint y: 244, distance: 217.9
click at [572, 326] on button "Cancel" at bounding box center [561, 319] width 39 height 19
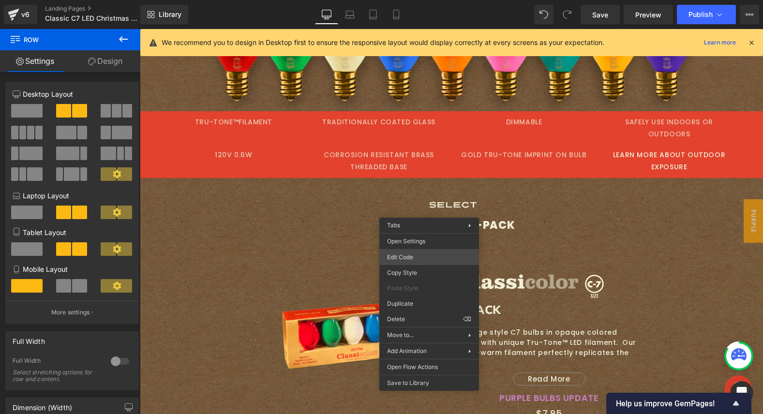
click at [421, 0] on div "Row You are previewing how the will restyle your page. You can not edit Element…" at bounding box center [381, 0] width 763 height 0
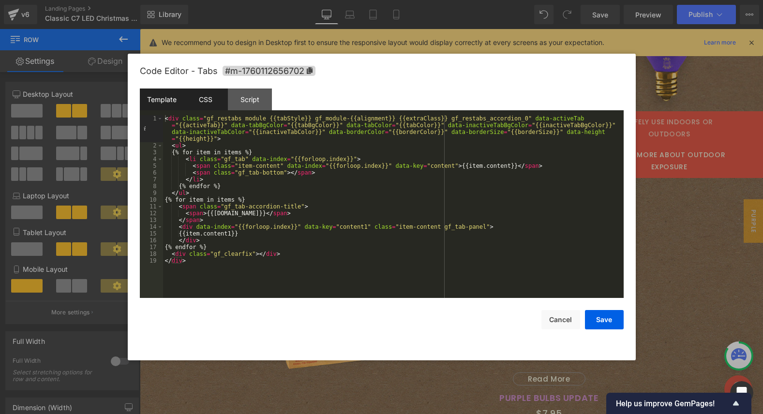
click at [213, 105] on div "CSS" at bounding box center [206, 100] width 44 height 22
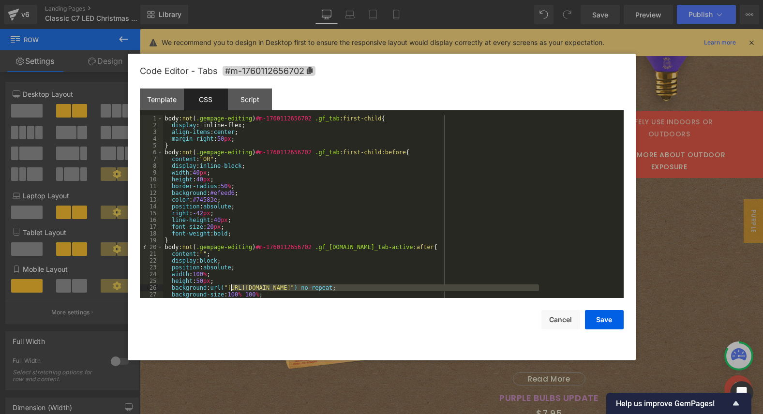
drag, startPoint x: 538, startPoint y: 285, endPoint x: 232, endPoint y: 287, distance: 305.9
click at [232, 287] on div "body :not ( .gempage-editing ) #m-1760112656702 .gf_tab :first-child { display …" at bounding box center [391, 213] width 457 height 196
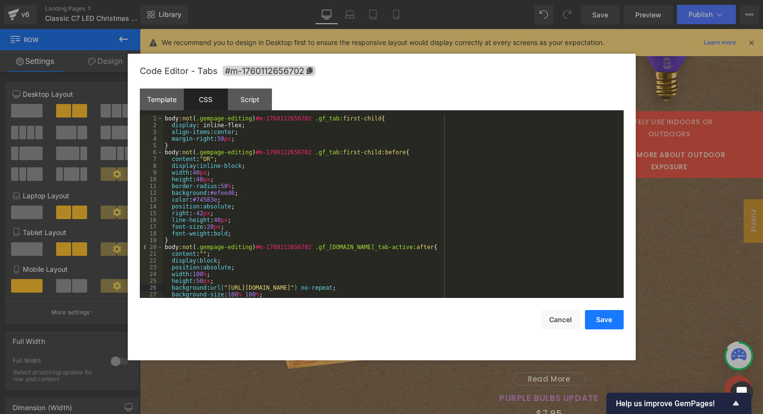
click at [616, 319] on button "Save" at bounding box center [604, 319] width 39 height 19
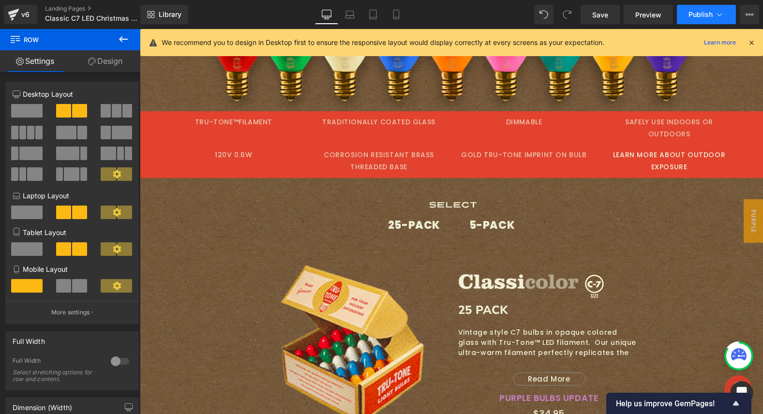
click at [694, 15] on span "Publish" at bounding box center [701, 15] width 24 height 8
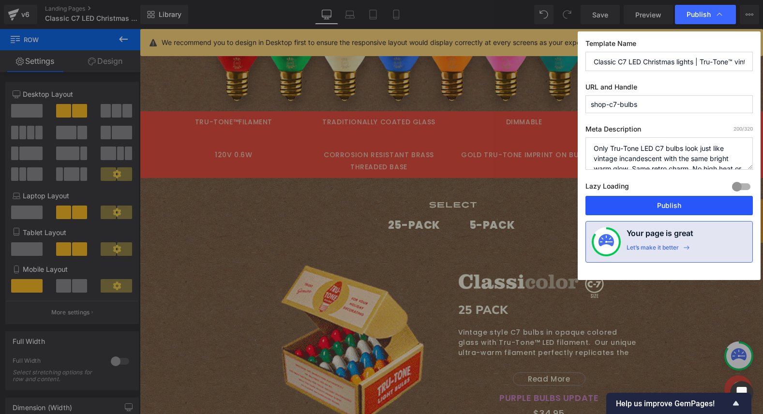
drag, startPoint x: 661, startPoint y: 202, endPoint x: 520, endPoint y: 169, distance: 144.7
click at [661, 202] on button "Publish" at bounding box center [669, 205] width 167 height 19
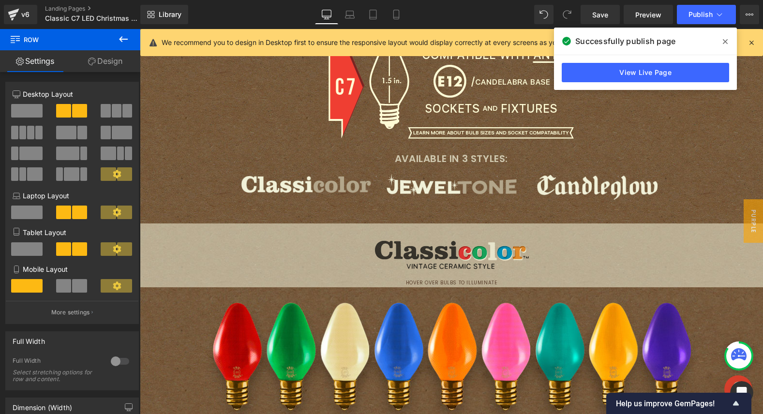
scroll to position [0, 0]
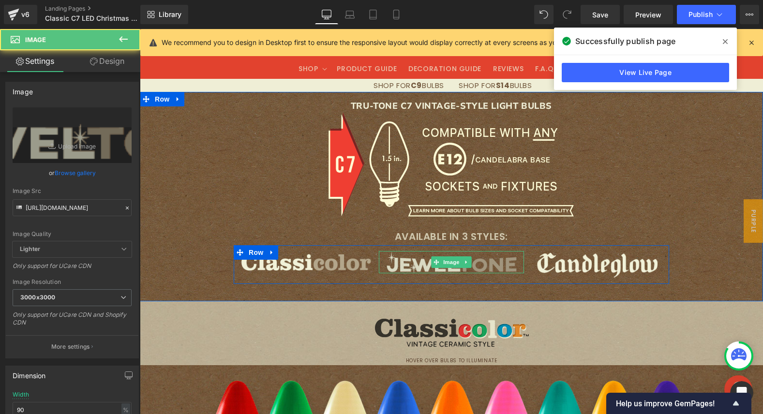
click at [425, 263] on img at bounding box center [451, 262] width 131 height 22
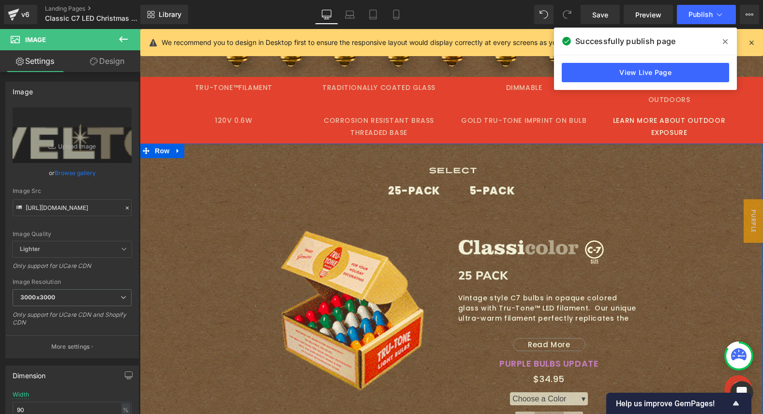
scroll to position [106, 0]
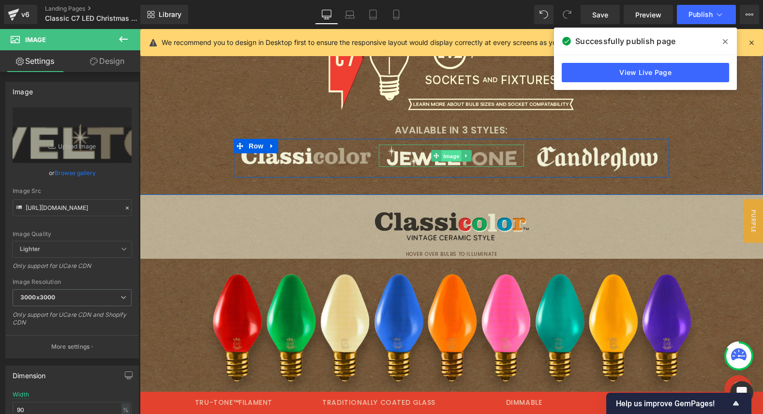
click at [454, 155] on span "Image" at bounding box center [451, 157] width 20 height 12
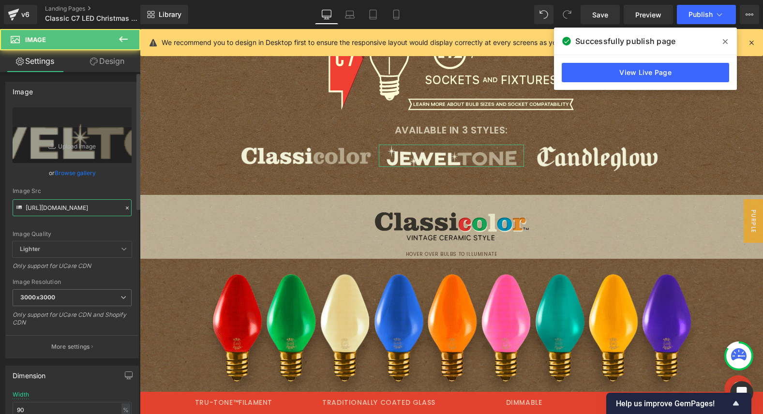
click at [54, 200] on input "[URL][DOMAIN_NAME]" at bounding box center [72, 207] width 119 height 17
click at [54, 199] on input "[URL][DOMAIN_NAME]" at bounding box center [72, 207] width 119 height 17
click at [55, 205] on input "[URL][DOMAIN_NAME]" at bounding box center [72, 207] width 119 height 17
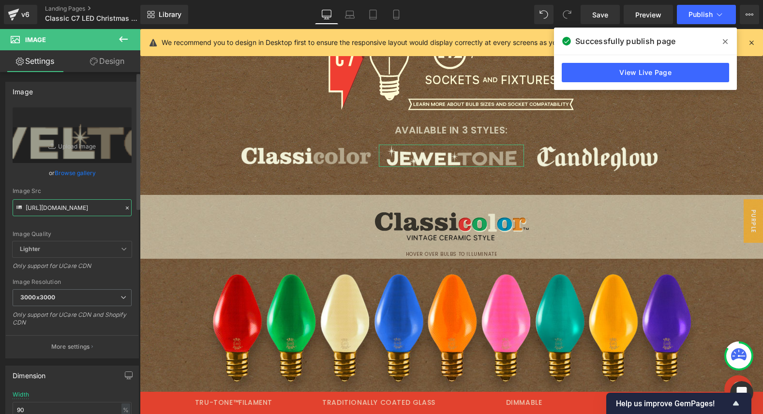
click at [55, 205] on input "[URL][DOMAIN_NAME]" at bounding box center [72, 207] width 119 height 17
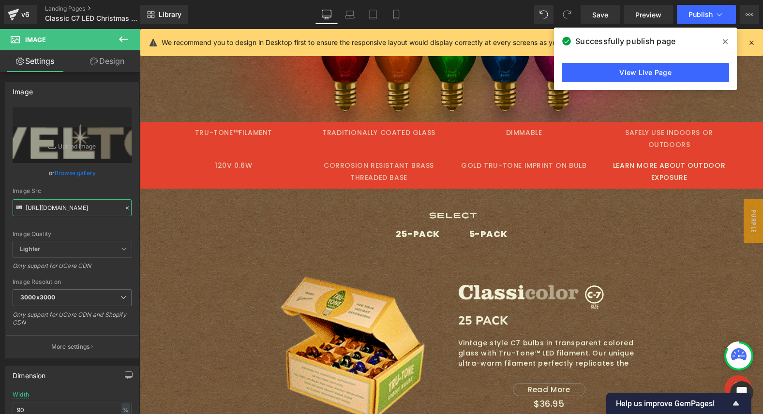
scroll to position [1063, 0]
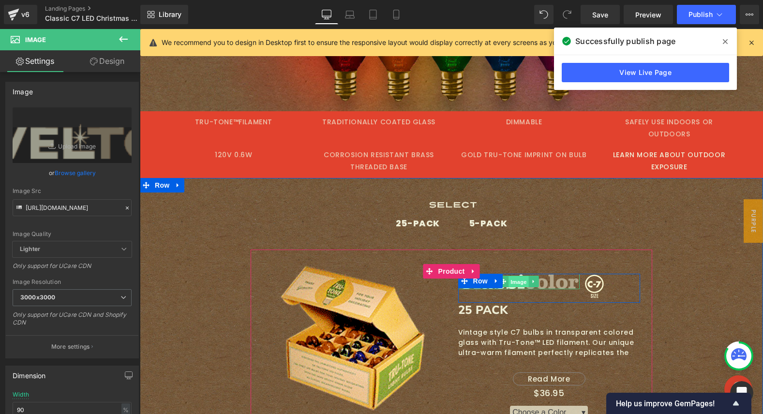
click at [516, 276] on span "Image" at bounding box center [519, 282] width 20 height 12
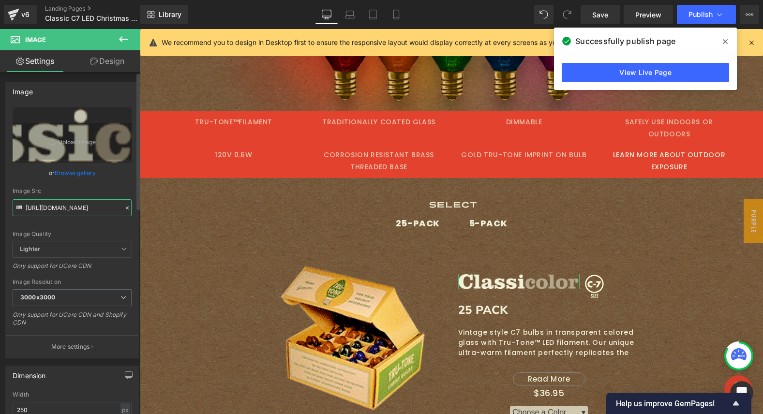
click at [54, 206] on input "[URL][DOMAIN_NAME]" at bounding box center [72, 207] width 119 height 17
paste input "jeweltone-tiny_3000x3000.png?v=1682007566"
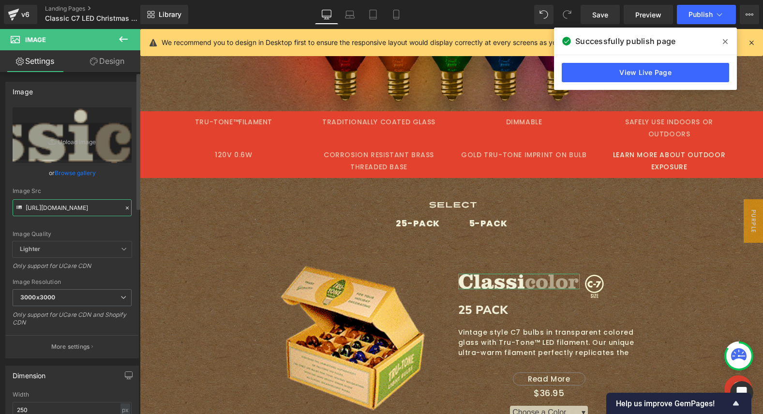
type input "[URL][DOMAIN_NAME]"
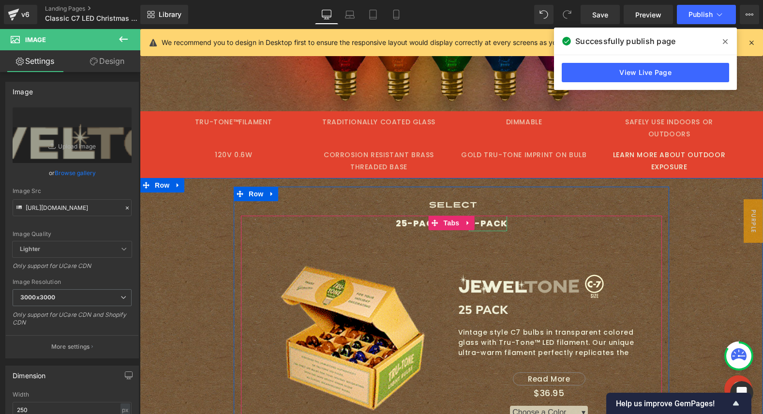
click at [496, 216] on div "5-PACK" at bounding box center [488, 223] width 39 height 15
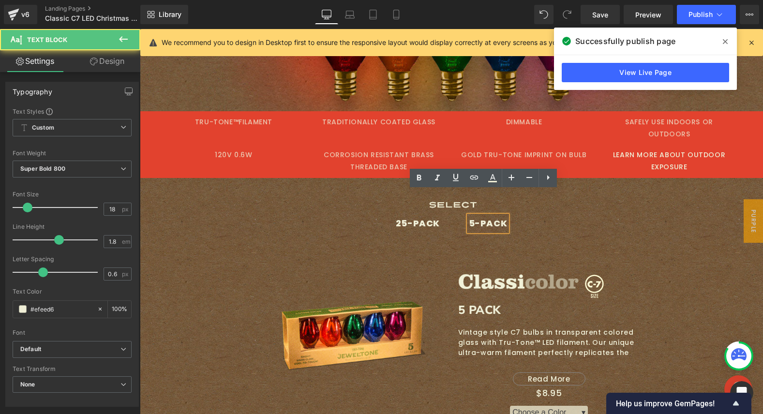
click at [508, 274] on div "Image Image Row" at bounding box center [549, 288] width 182 height 29
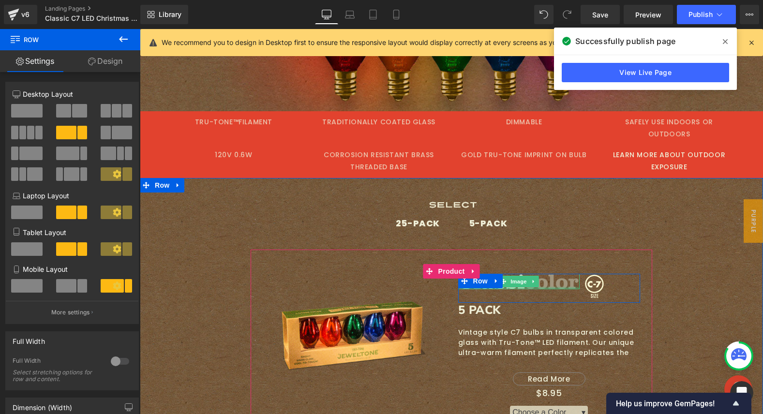
click at [512, 287] on div at bounding box center [518, 288] width 121 height 2
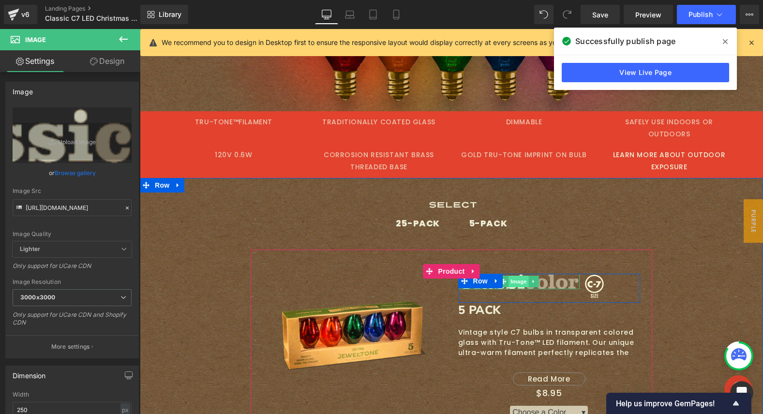
click at [511, 276] on span "Image" at bounding box center [519, 282] width 20 height 12
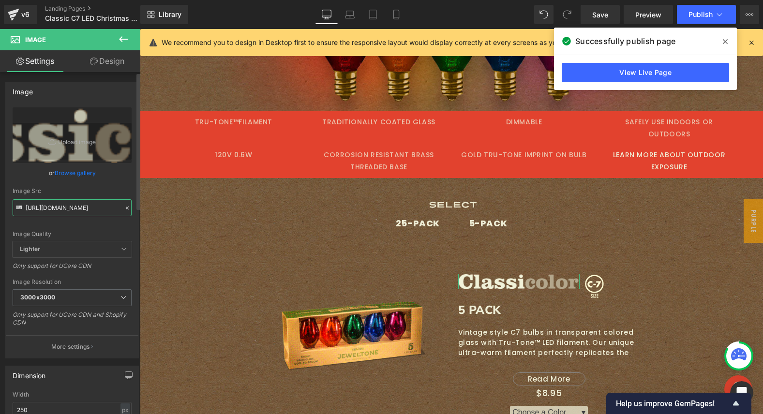
click at [46, 211] on input "[URL][DOMAIN_NAME]" at bounding box center [72, 207] width 119 height 17
type input "[URL][DOMAIN_NAME]"
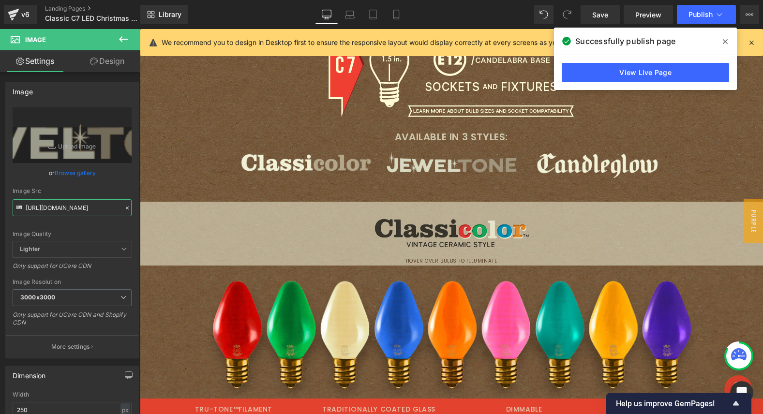
scroll to position [0, 0]
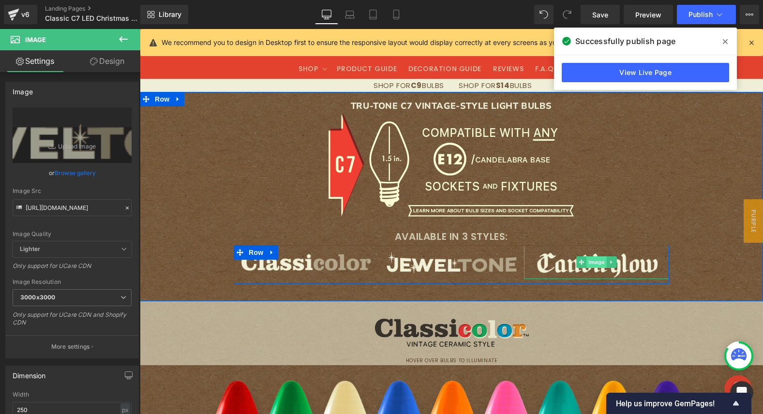
click at [593, 262] on span "Image" at bounding box center [597, 262] width 20 height 12
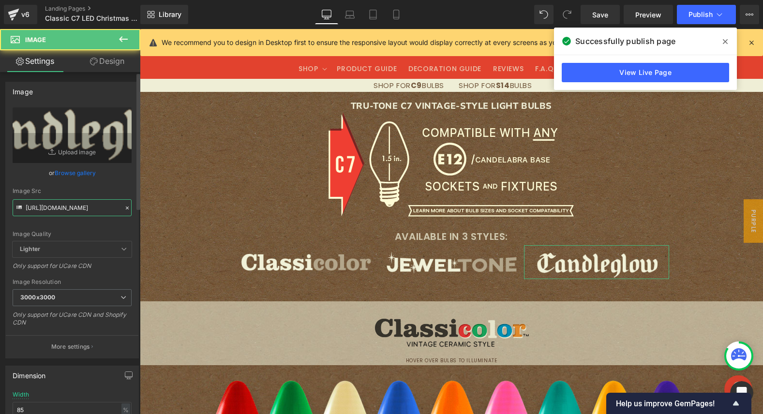
click at [54, 208] on input "[URL][DOMAIN_NAME]" at bounding box center [72, 207] width 119 height 17
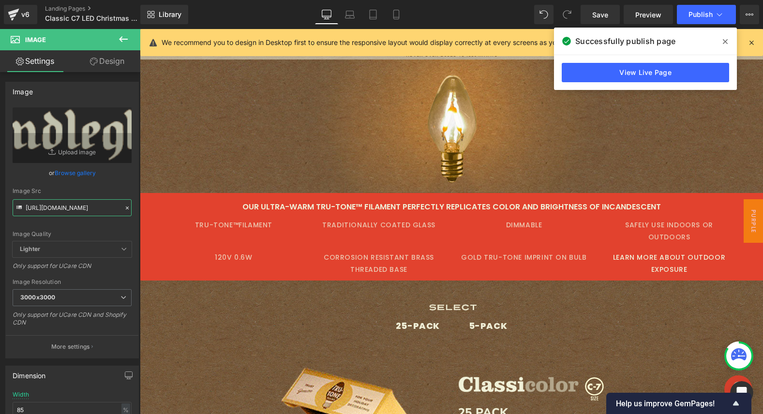
scroll to position [1749, 0]
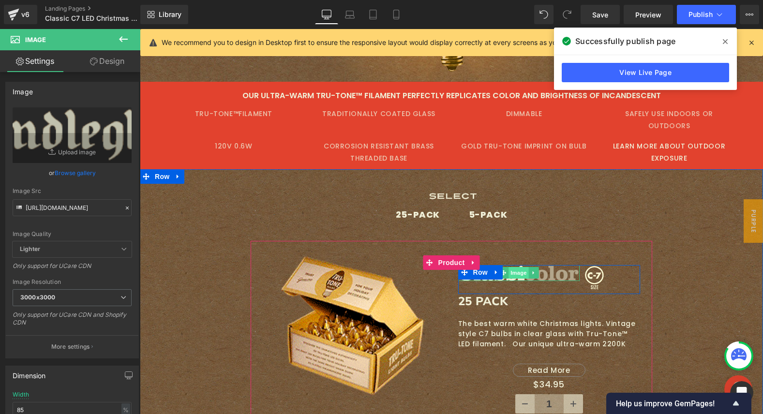
click at [516, 267] on span "Image" at bounding box center [519, 273] width 20 height 12
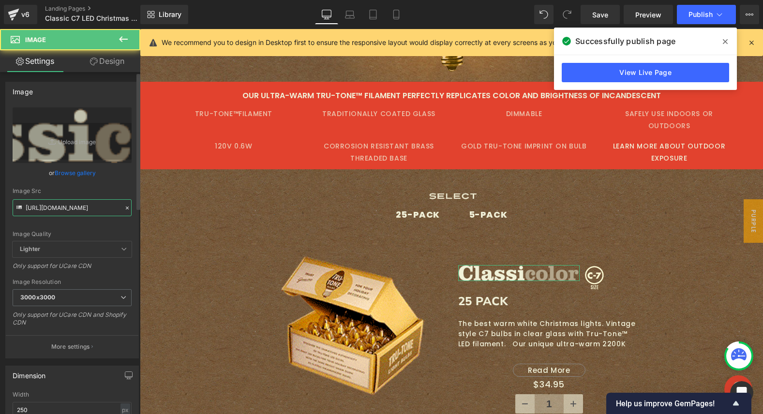
click at [40, 203] on input "[URL][DOMAIN_NAME]" at bounding box center [72, 207] width 119 height 17
paste input "andleglow-tiny_3000x3000.png?v=1682010424"
type input "[URL][DOMAIN_NAME]"
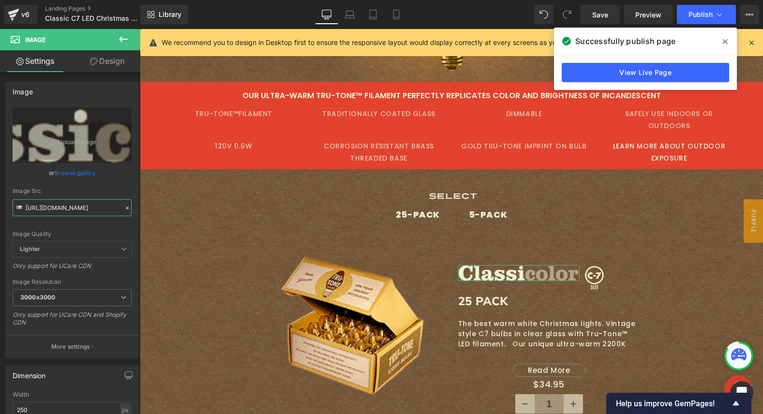
scroll to position [0, 196]
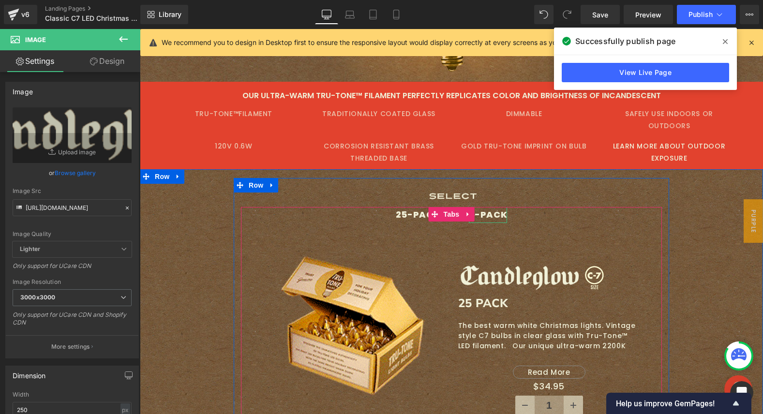
click at [486, 207] on div "5-PACK" at bounding box center [488, 214] width 39 height 15
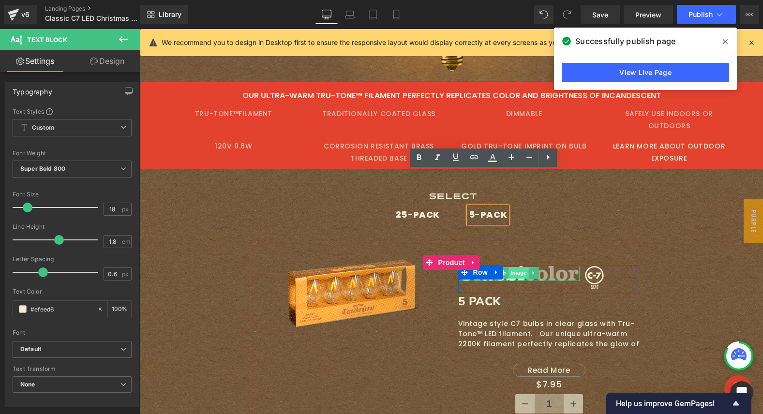
click at [513, 267] on span "Image" at bounding box center [519, 273] width 20 height 12
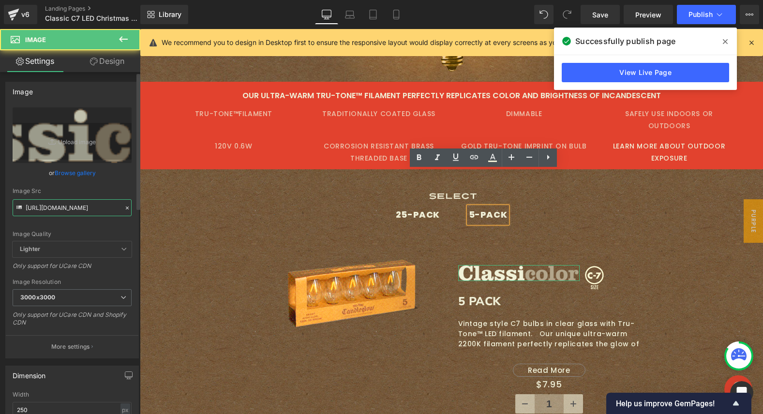
click at [43, 206] on input "[URL][DOMAIN_NAME]" at bounding box center [72, 207] width 119 height 17
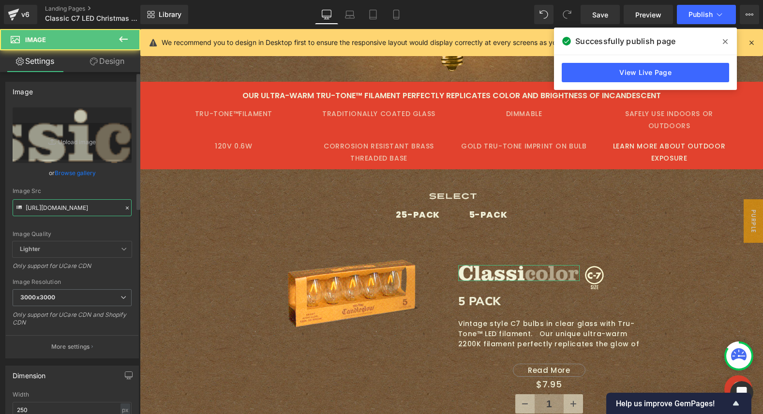
click at [42, 205] on input "[URL][DOMAIN_NAME]" at bounding box center [72, 207] width 119 height 17
click at [43, 206] on input "[URL][DOMAIN_NAME]" at bounding box center [72, 207] width 119 height 17
click at [42, 206] on input "[URL][DOMAIN_NAME]" at bounding box center [72, 207] width 119 height 17
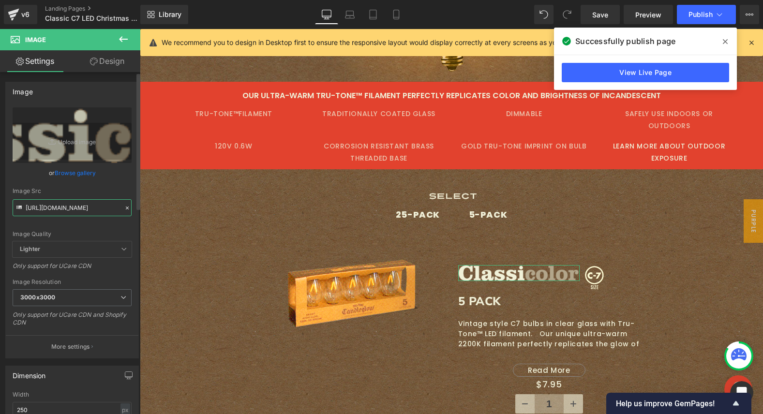
click at [42, 206] on input "[URL][DOMAIN_NAME]" at bounding box center [72, 207] width 119 height 17
click at [66, 208] on input "[URL][DOMAIN_NAME]" at bounding box center [72, 207] width 119 height 17
paste input "andleglow-tiny_3000x3000.png?v=1682010424"
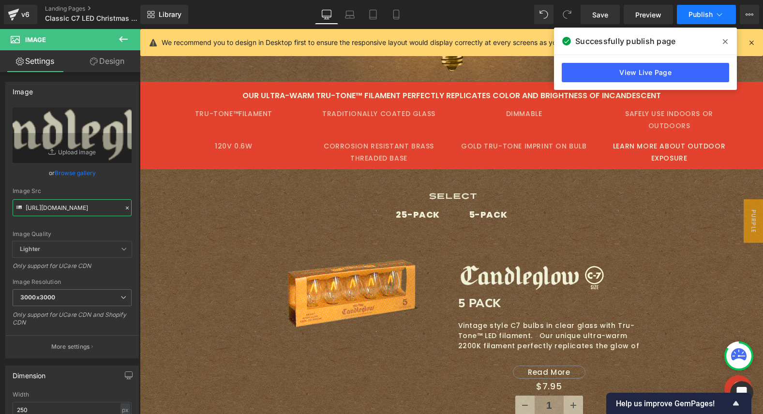
type input "[URL][DOMAIN_NAME]"
click at [692, 13] on span "Publish" at bounding box center [701, 15] width 24 height 8
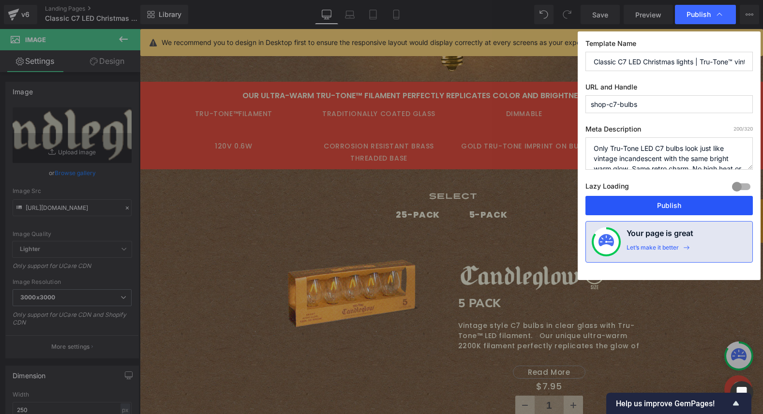
click at [627, 202] on button "Publish" at bounding box center [669, 205] width 167 height 19
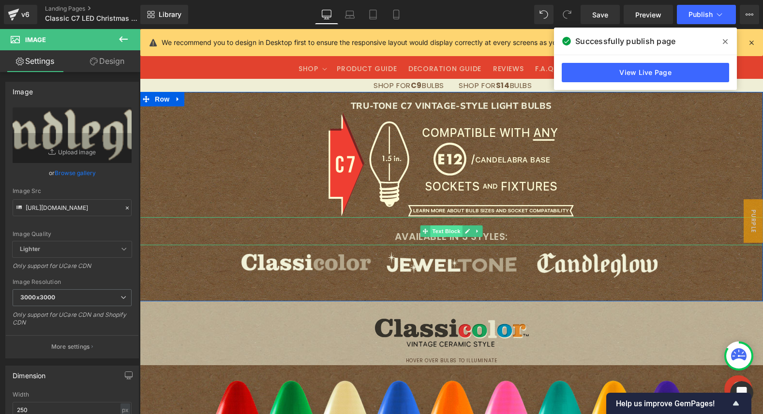
click at [441, 232] on span "Text Block" at bounding box center [446, 232] width 32 height 12
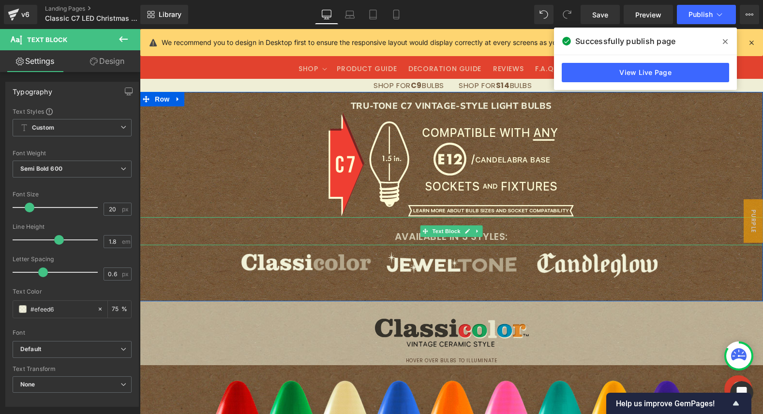
click at [377, 241] on p "AVAILABLE IN 3 STYLES:" at bounding box center [451, 236] width 623 height 17
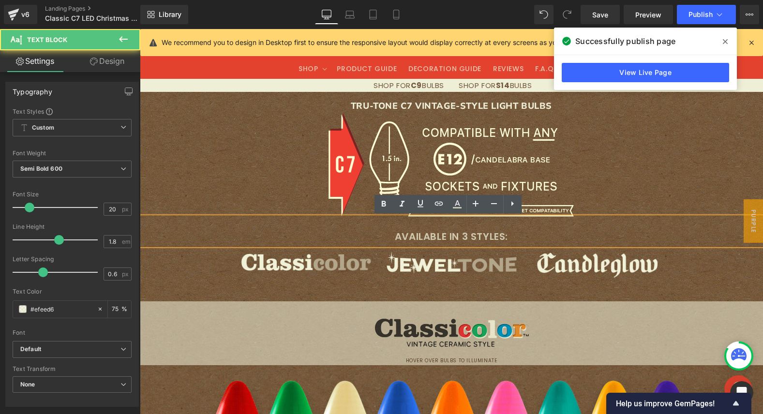
click at [390, 240] on p "AVAILABLE IN 3 STYLES:" at bounding box center [451, 236] width 623 height 17
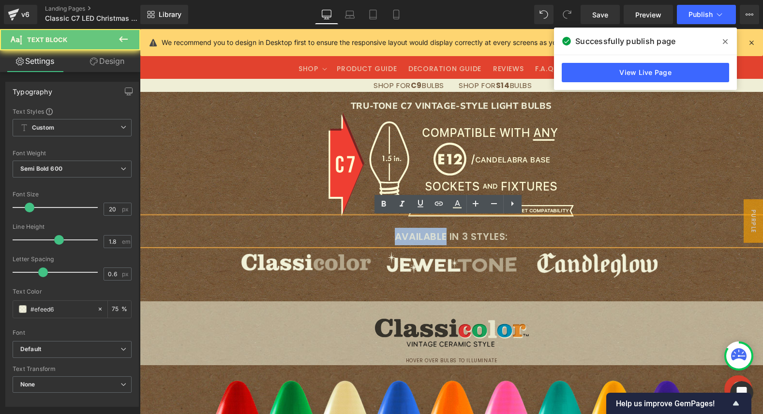
click at [391, 239] on p "AVAILABLE IN 3 STYLES:" at bounding box center [451, 236] width 623 height 17
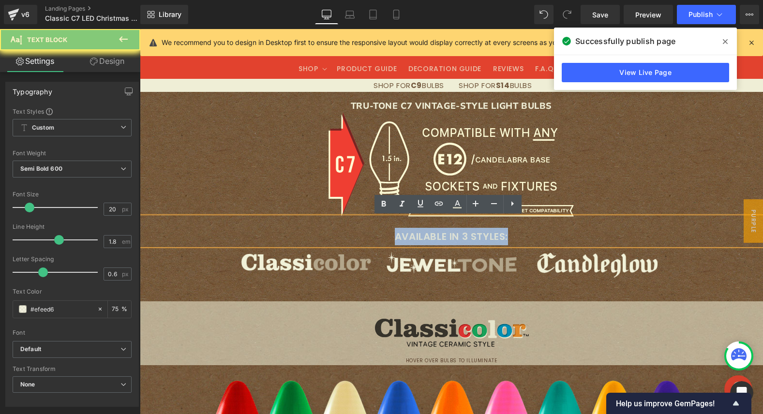
click at [391, 239] on p "AVAILABLE IN 3 STYLES:" at bounding box center [451, 236] width 623 height 17
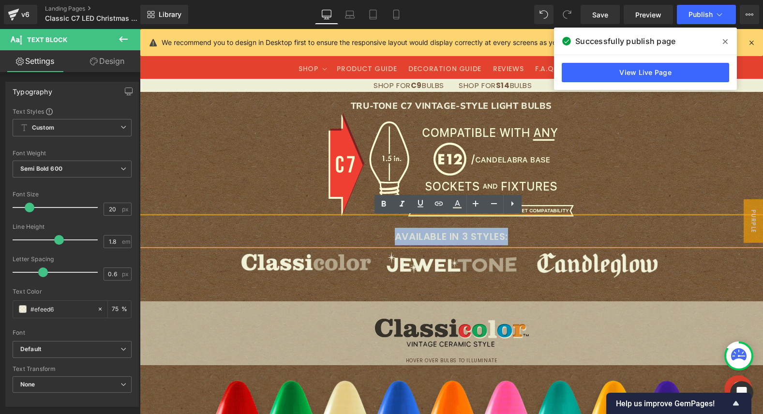
copy p "AVAILABLE IN 3 STYLES:"
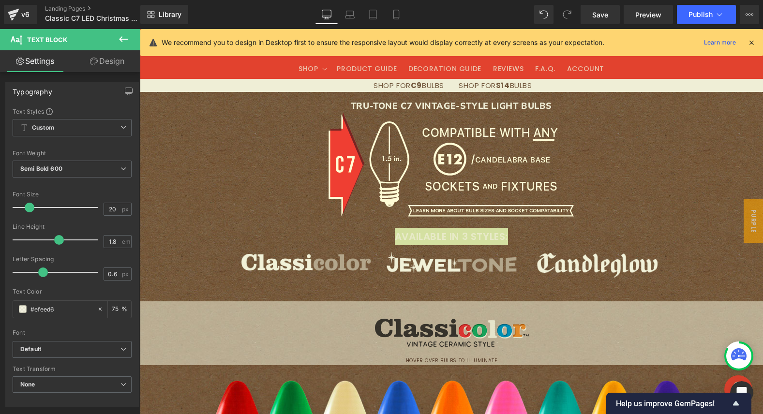
drag, startPoint x: 106, startPoint y: 57, endPoint x: 90, endPoint y: 90, distance: 37.0
click at [106, 57] on link "Design" at bounding box center [107, 61] width 70 height 22
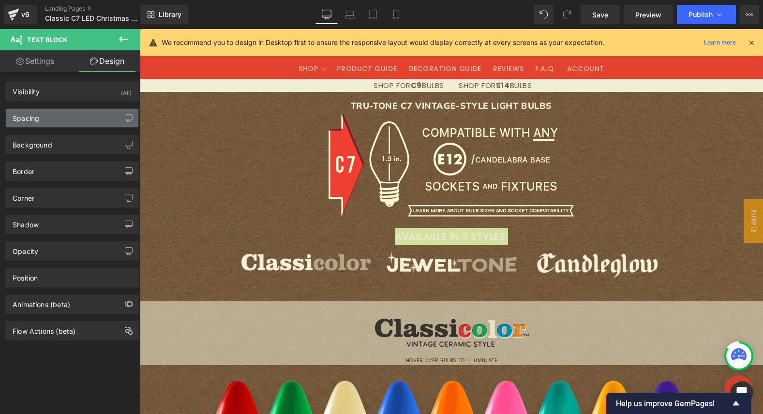
click at [51, 122] on div "Spacing" at bounding box center [72, 118] width 133 height 18
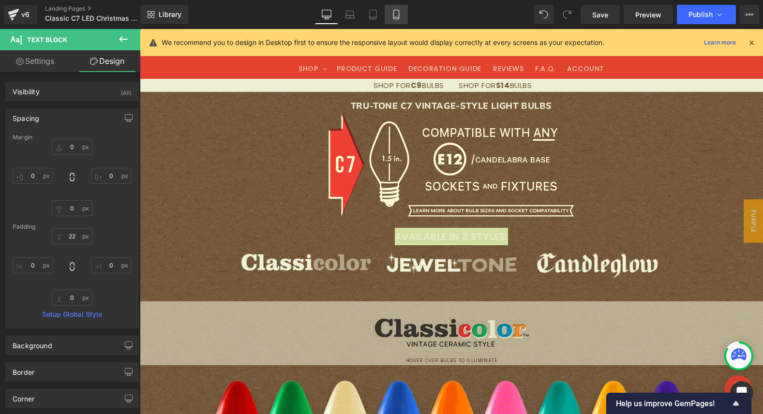
click at [398, 16] on icon at bounding box center [397, 15] width 10 height 10
type input "0"
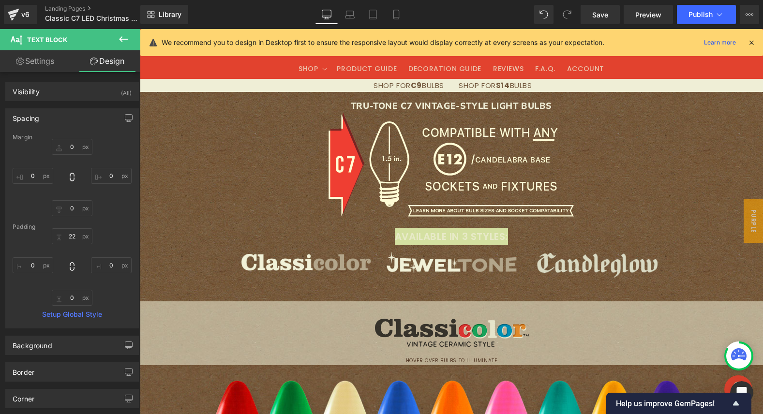
type input "22"
type input "0"
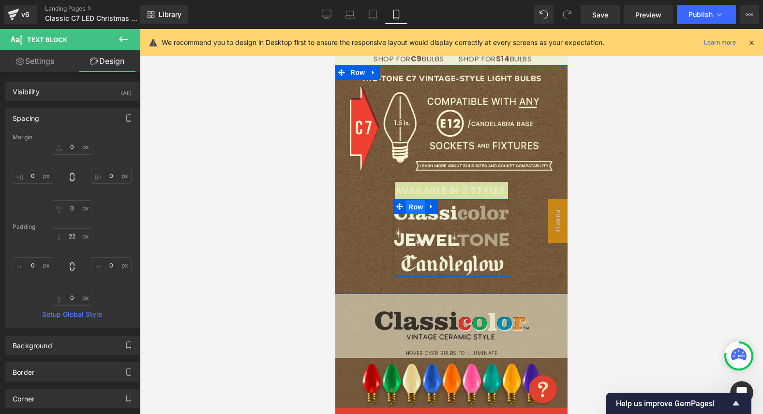
click at [413, 203] on span "Row" at bounding box center [415, 207] width 19 height 15
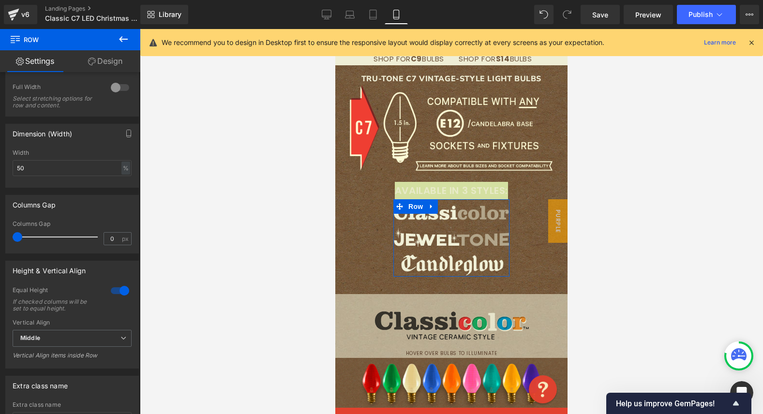
scroll to position [276, 0]
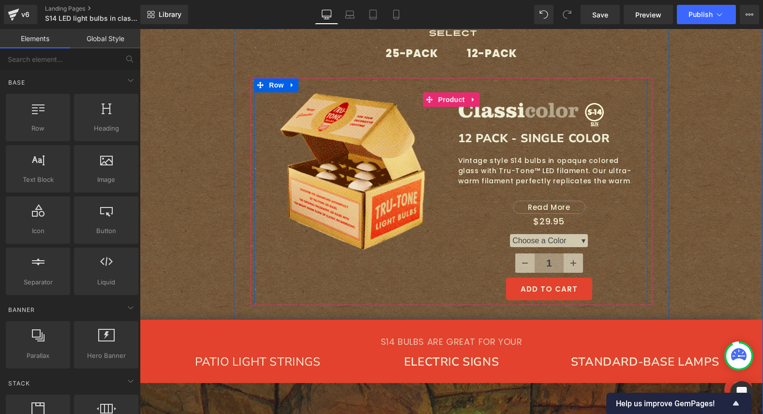
scroll to position [366, 0]
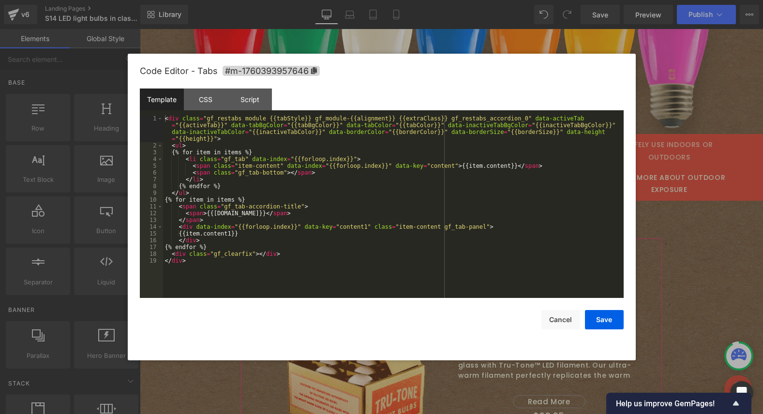
click at [423, 0] on div "Text Block You are previewing how the will restyle your page. You can not edit …" at bounding box center [381, 0] width 763 height 0
click at [205, 101] on div "CSS" at bounding box center [206, 100] width 44 height 22
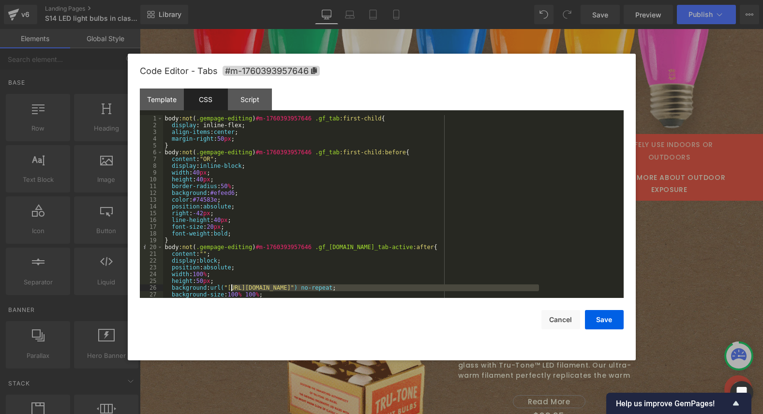
drag, startPoint x: 540, startPoint y: 288, endPoint x: 230, endPoint y: 287, distance: 309.3
click at [230, 287] on div "body :not ( .gempage-editing ) #m-1760393957646 .gf_tab :first-child { display …" at bounding box center [391, 213] width 457 height 196
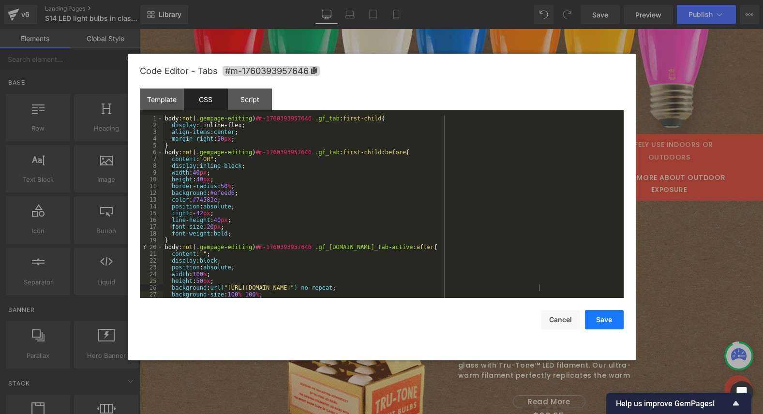
click at [595, 310] on button "Save" at bounding box center [604, 319] width 39 height 19
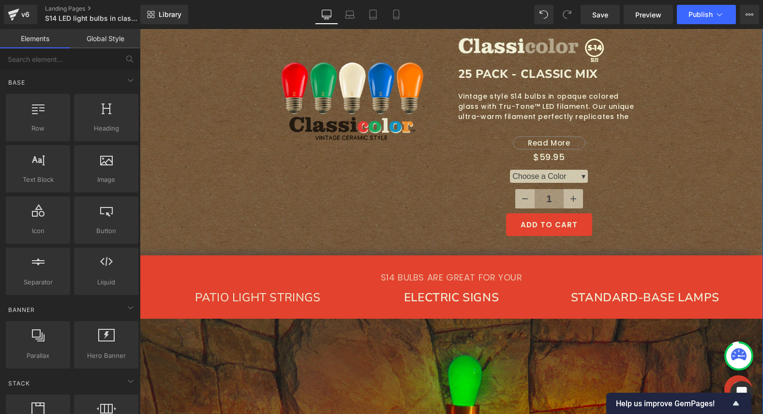
scroll to position [565, 0]
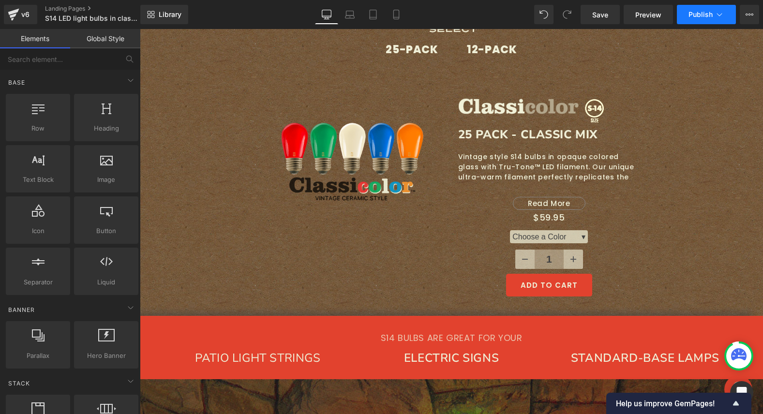
click at [694, 17] on span "Publish" at bounding box center [701, 15] width 24 height 8
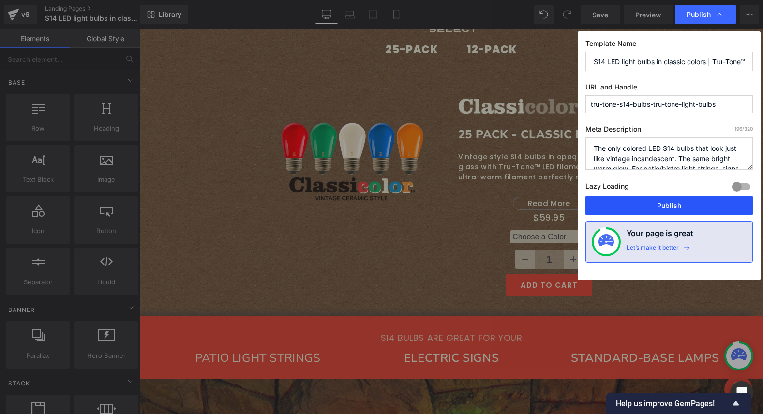
drag, startPoint x: 657, startPoint y: 203, endPoint x: 518, endPoint y: 168, distance: 142.6
click at [657, 203] on button "Publish" at bounding box center [669, 205] width 167 height 19
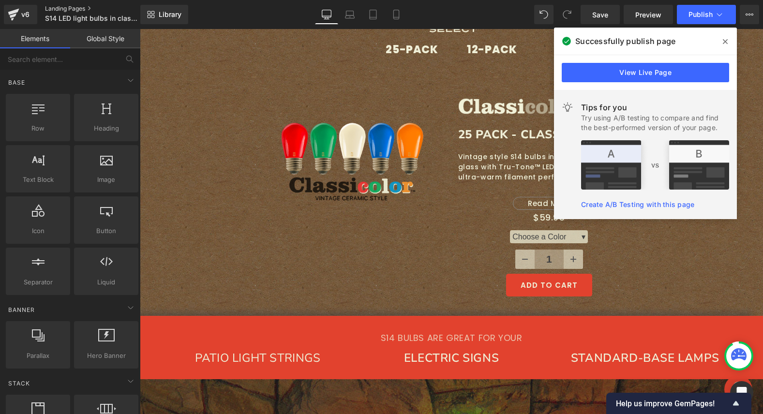
click at [67, 9] on link "Landing Pages" at bounding box center [100, 9] width 111 height 8
